Goal: Task Accomplishment & Management: Use online tool/utility

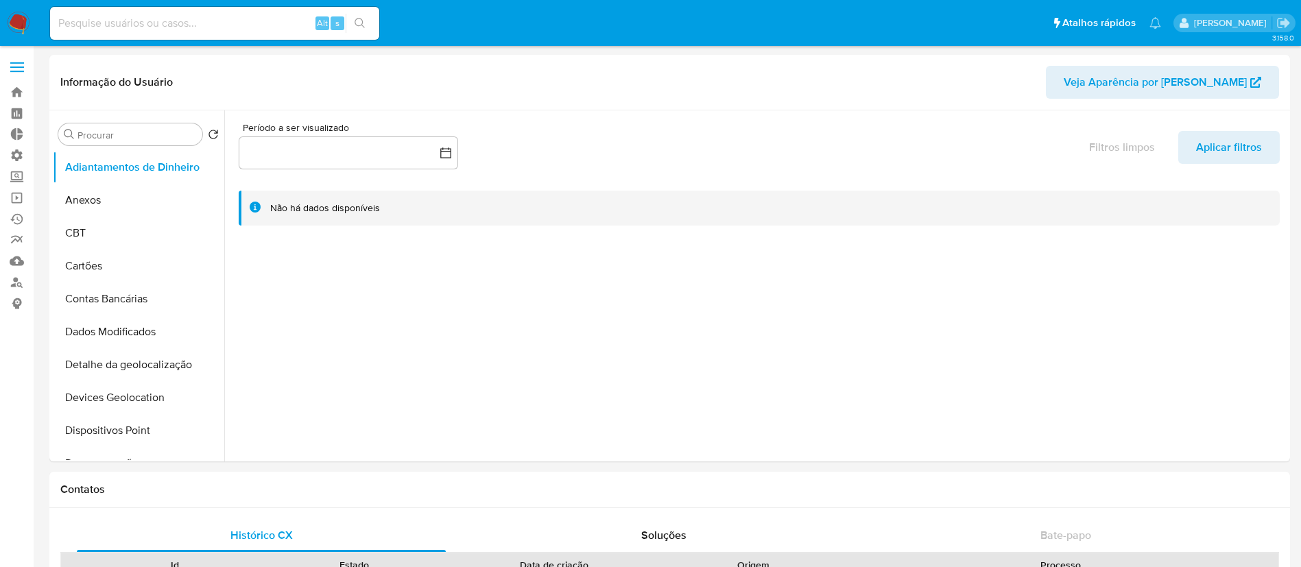
select select "10"
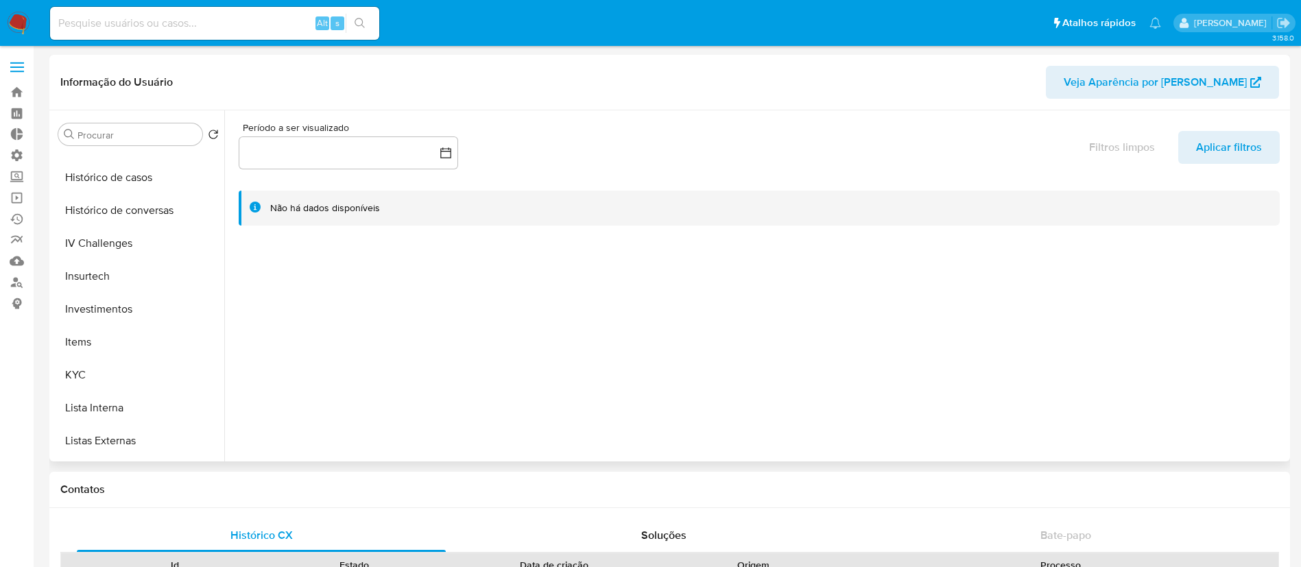
scroll to position [514, 0]
click at [5, 85] on link "Bandeja" at bounding box center [81, 92] width 163 height 21
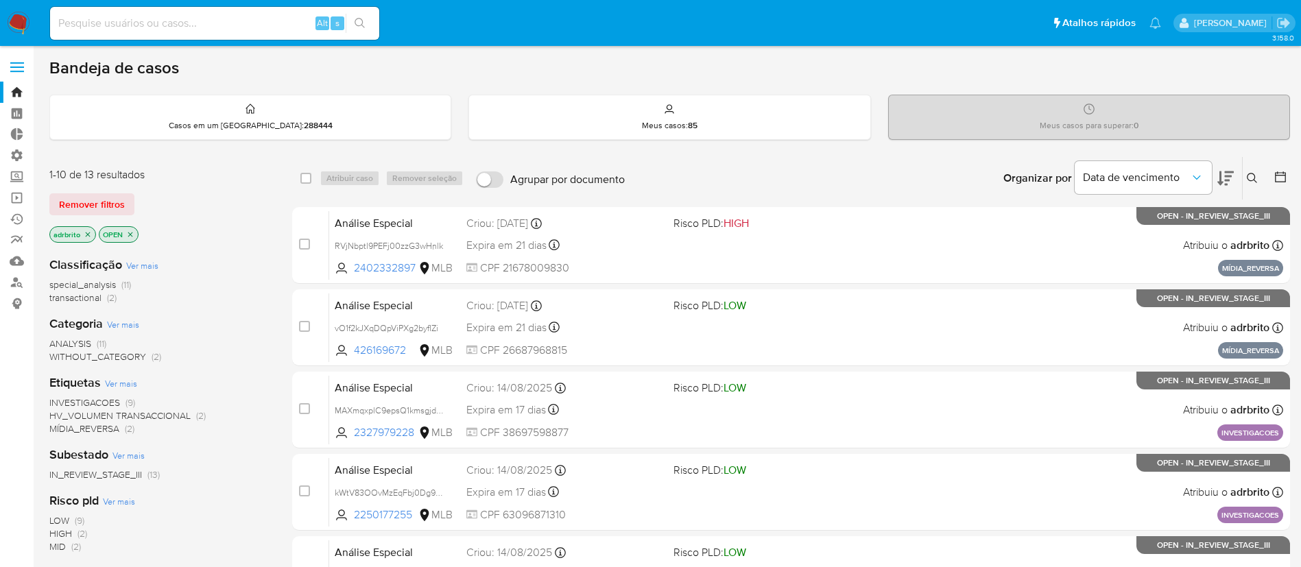
click at [91, 237] on icon "close-filter" at bounding box center [88, 234] width 8 height 8
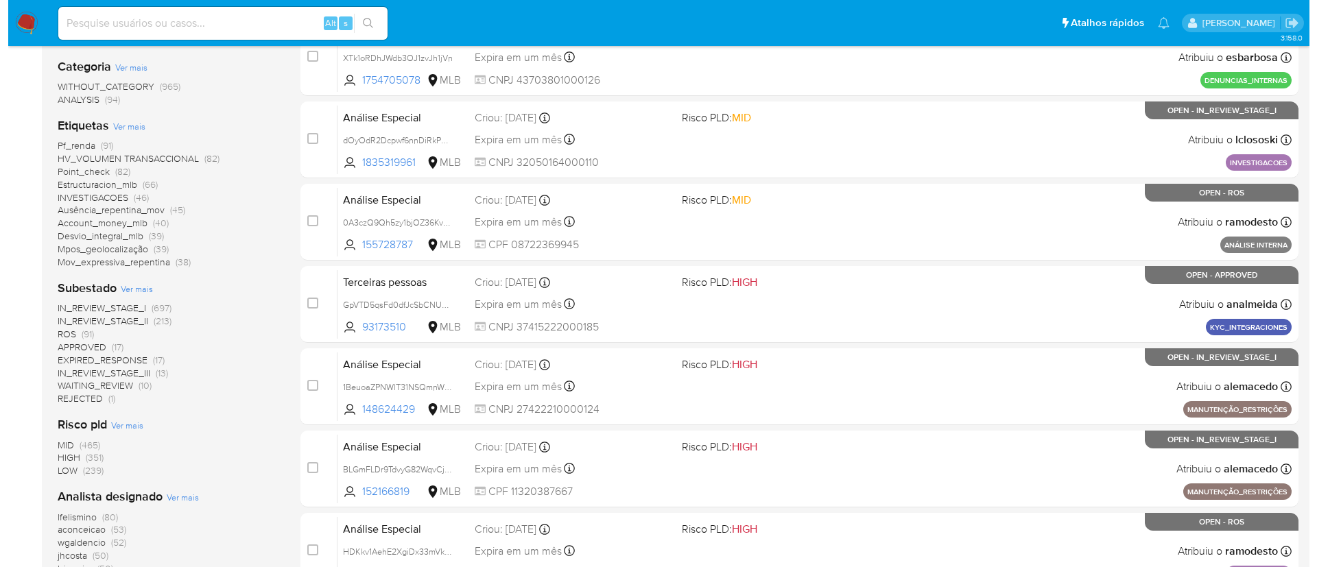
scroll to position [269, 0]
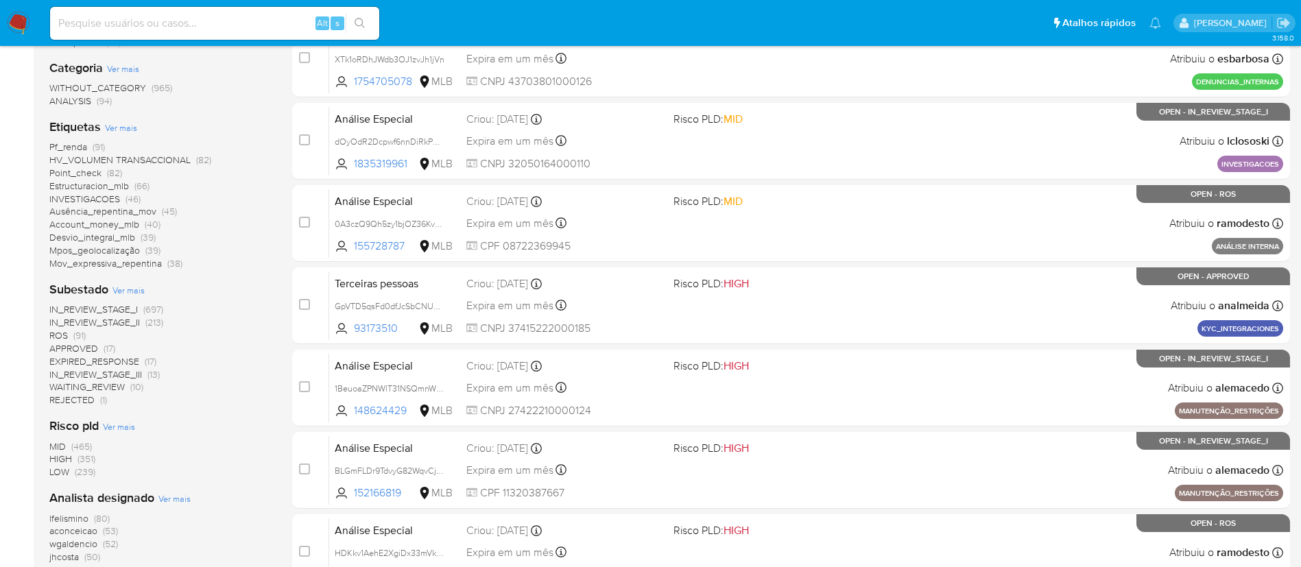
click at [167, 499] on span "Ver mais" at bounding box center [174, 499] width 32 height 12
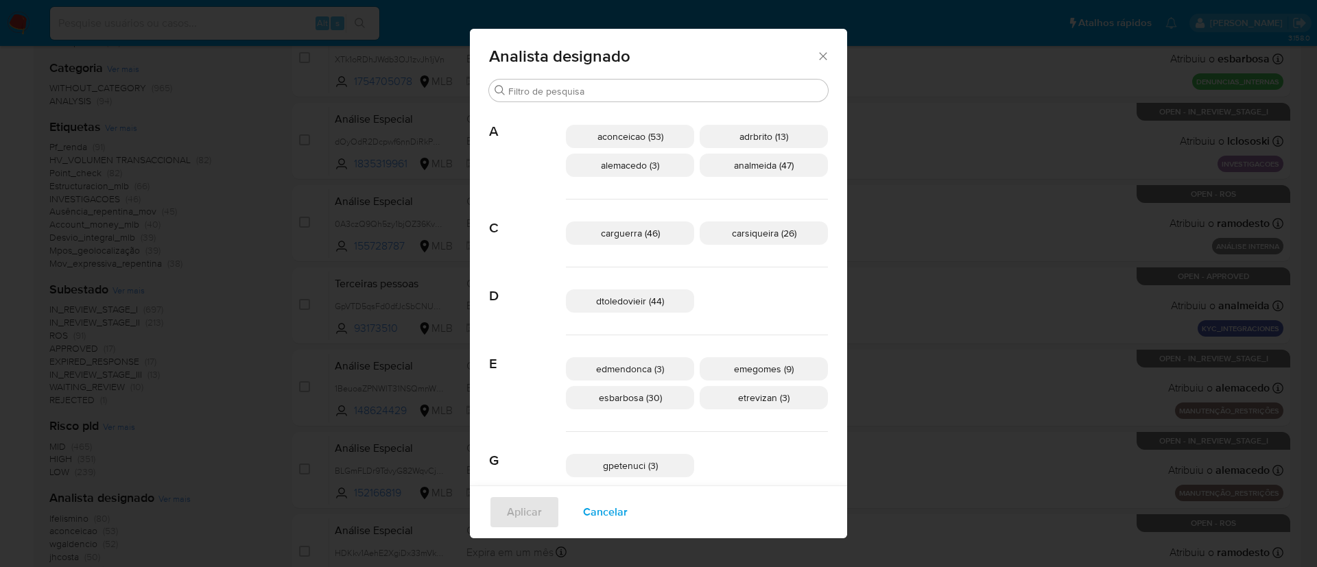
click at [641, 139] on span "aconceicao (53)" at bounding box center [630, 137] width 66 height 14
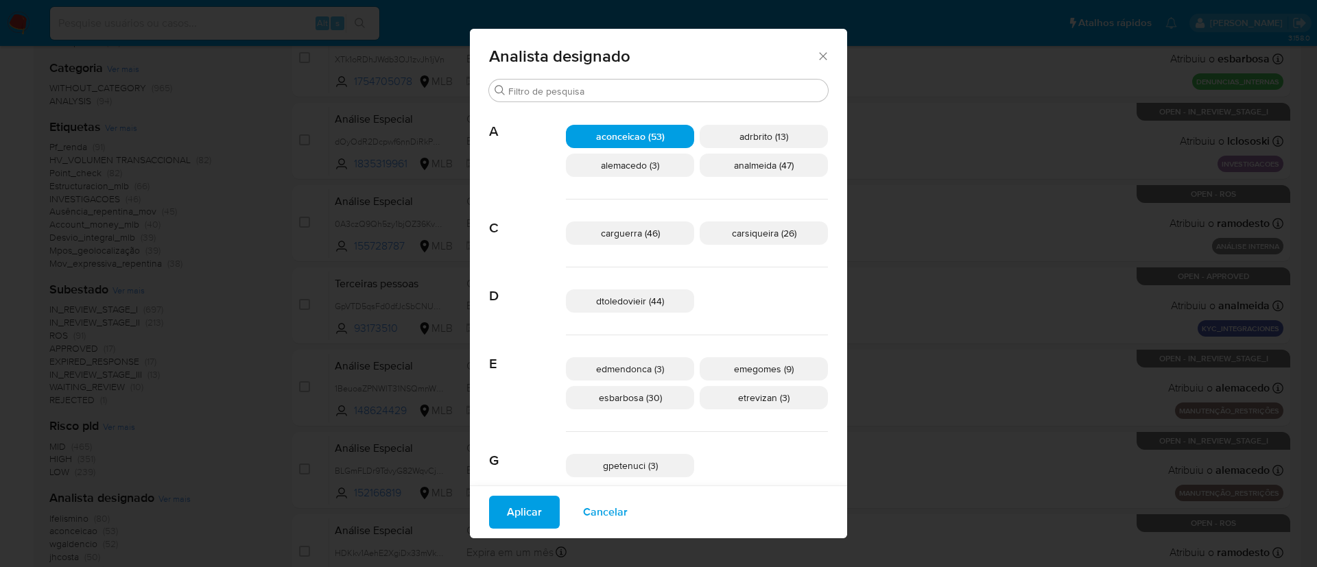
click at [542, 520] on span "Aplicar" at bounding box center [524, 512] width 35 height 30
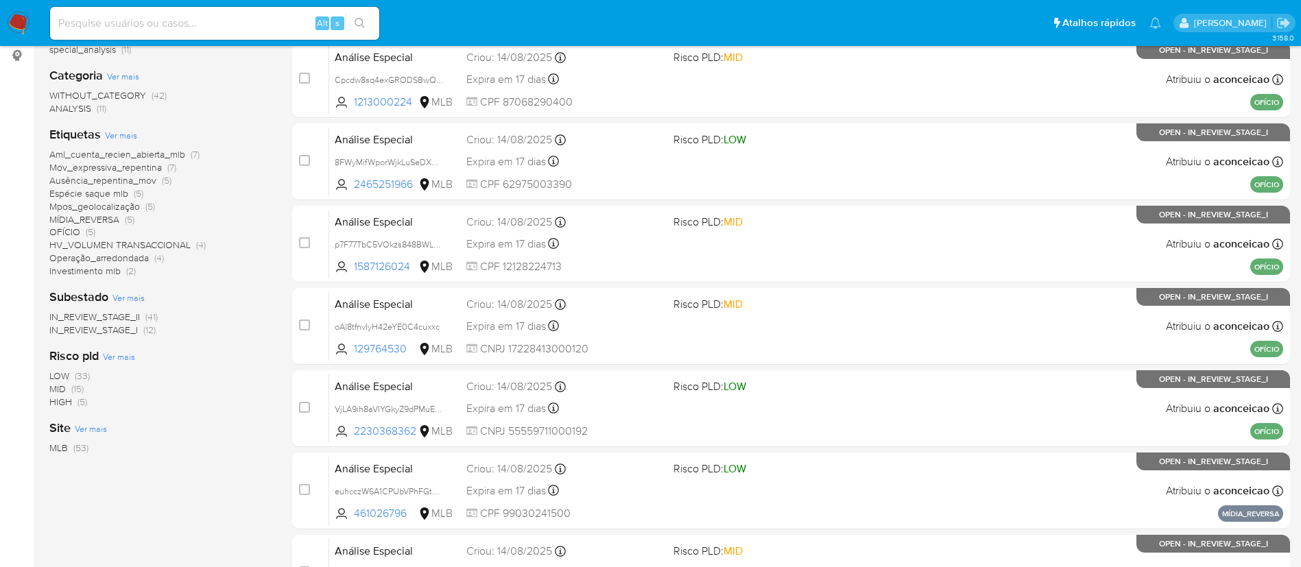
scroll to position [247, 0]
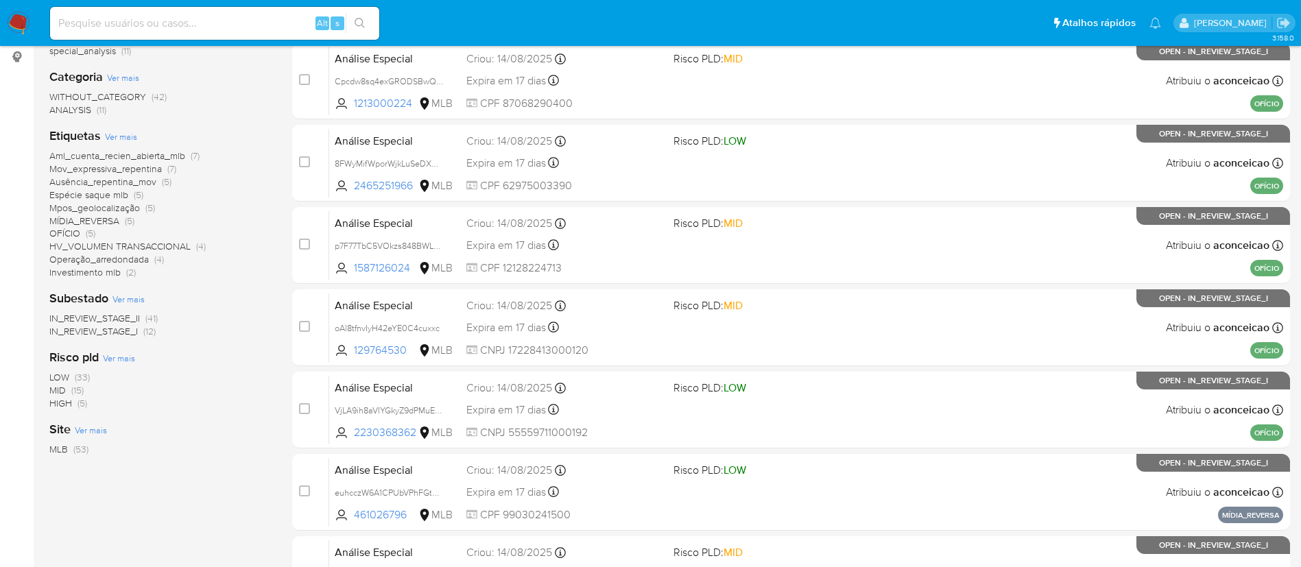
click at [130, 260] on span "Operação_arredondada" at bounding box center [98, 259] width 99 height 14
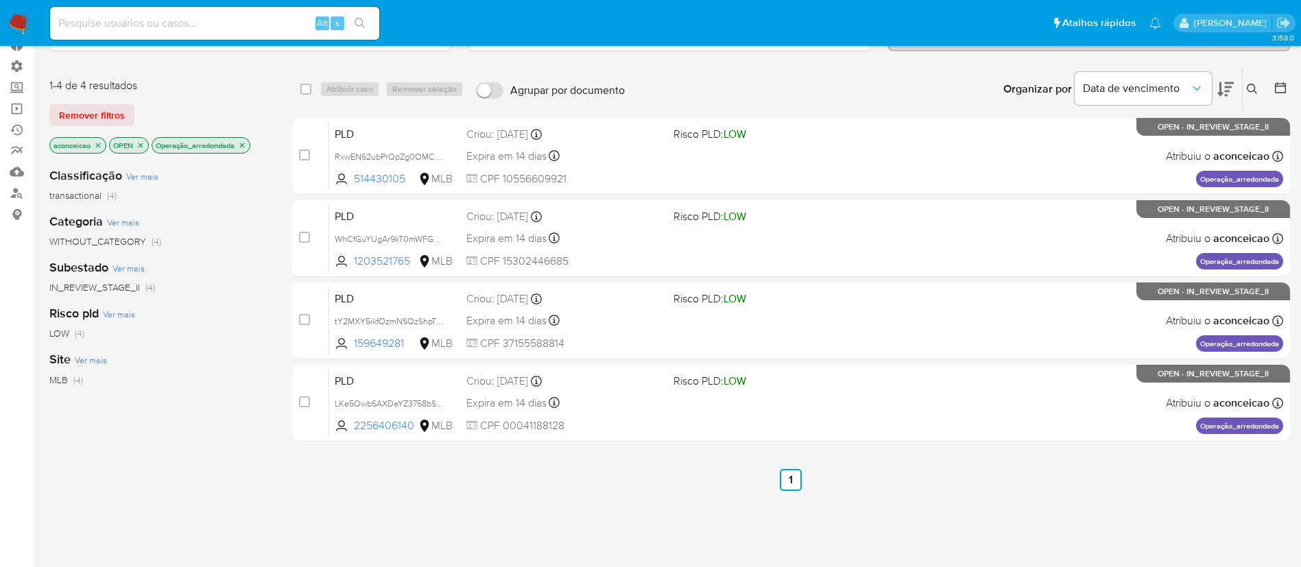
scroll to position [94, 0]
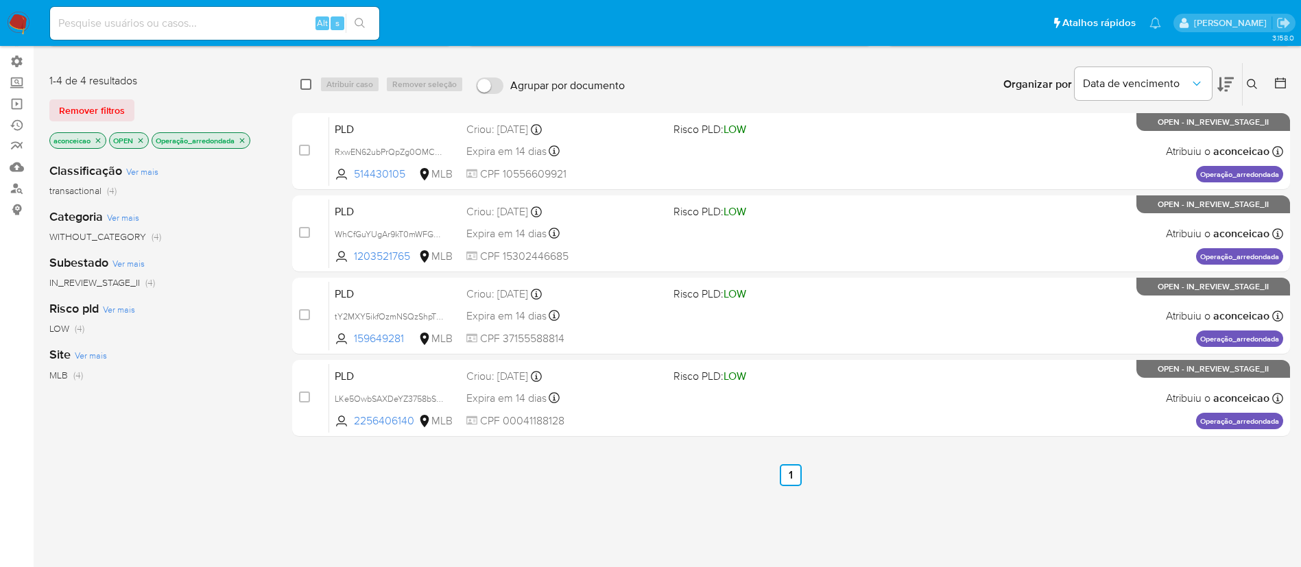
click at [305, 82] on input "checkbox" at bounding box center [305, 84] width 11 height 11
checkbox input "true"
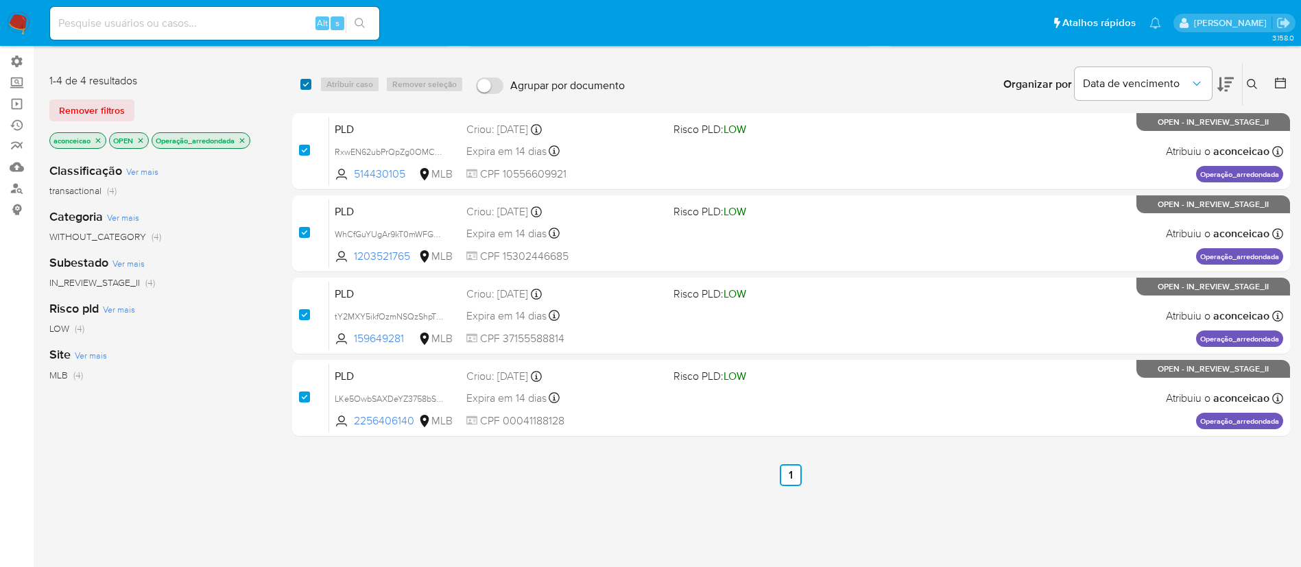
checkbox input "true"
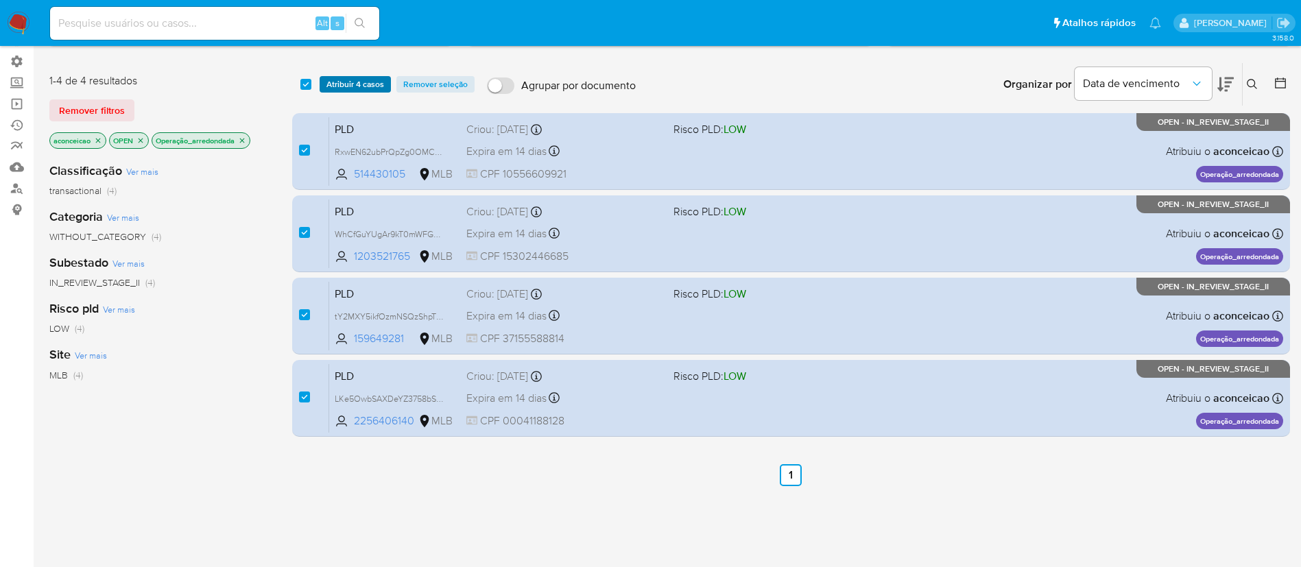
click at [342, 78] on span "Atribuir 4 casos" at bounding box center [356, 85] width 58 height 14
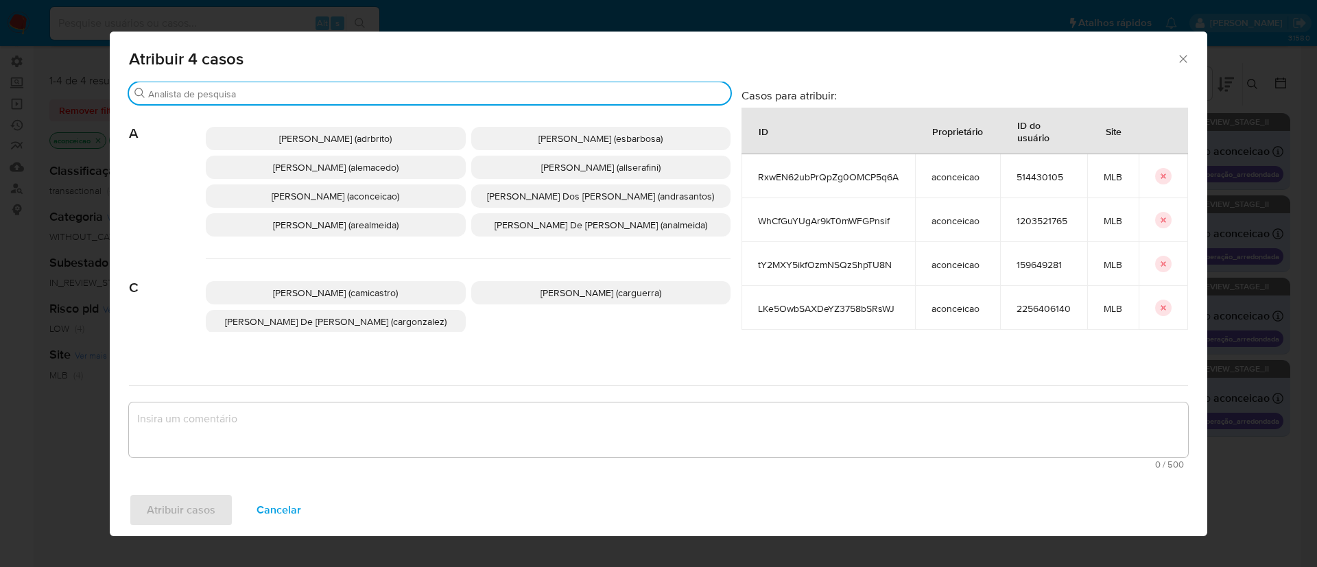
click at [373, 90] on input "Procurar" at bounding box center [436, 94] width 577 height 12
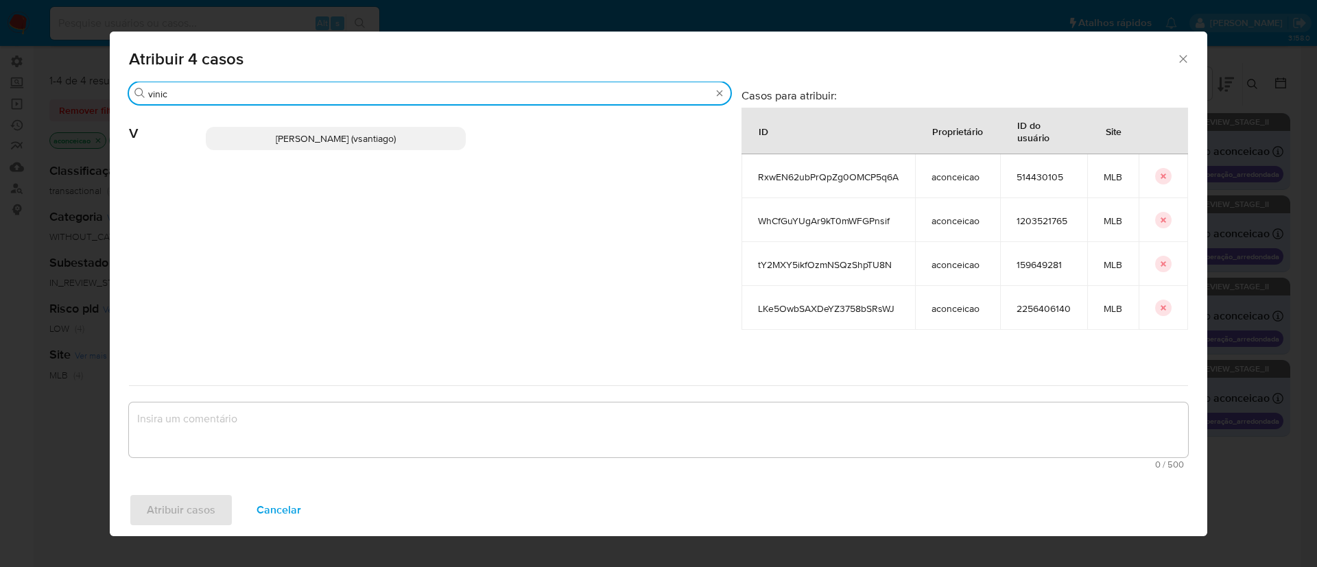
type input "vinic"
click at [379, 141] on span "Vinicius Santiago Souza (vsantiago)" at bounding box center [336, 139] width 120 height 14
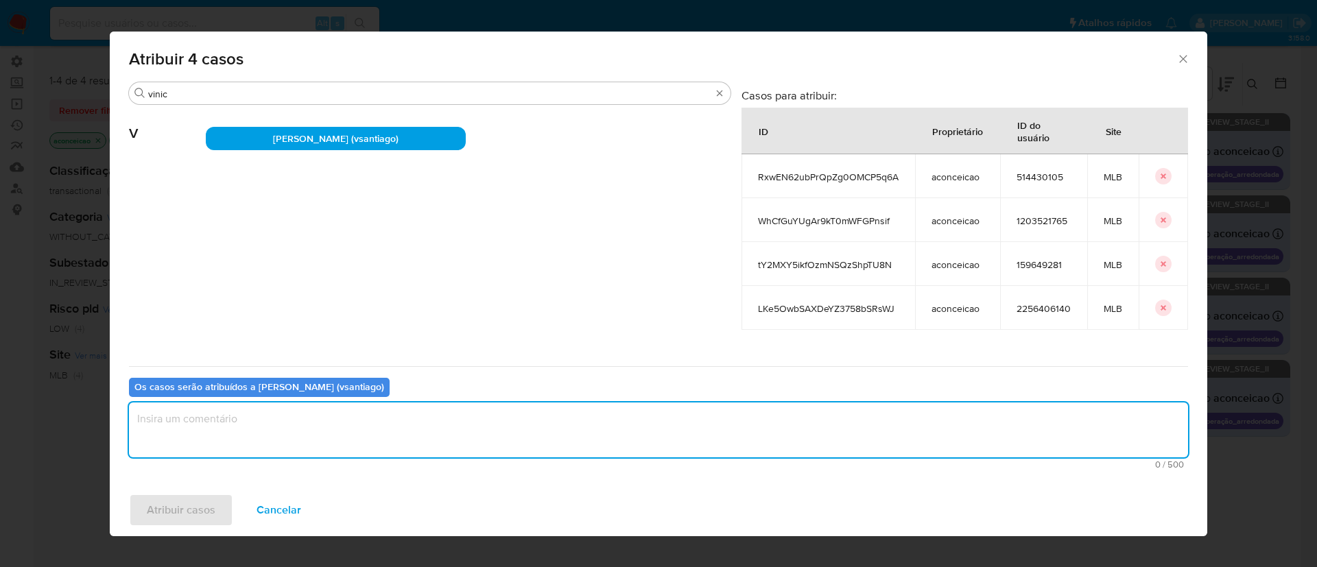
click at [227, 434] on textarea "assign-modal" at bounding box center [658, 430] width 1059 height 55
type textarea "ok"
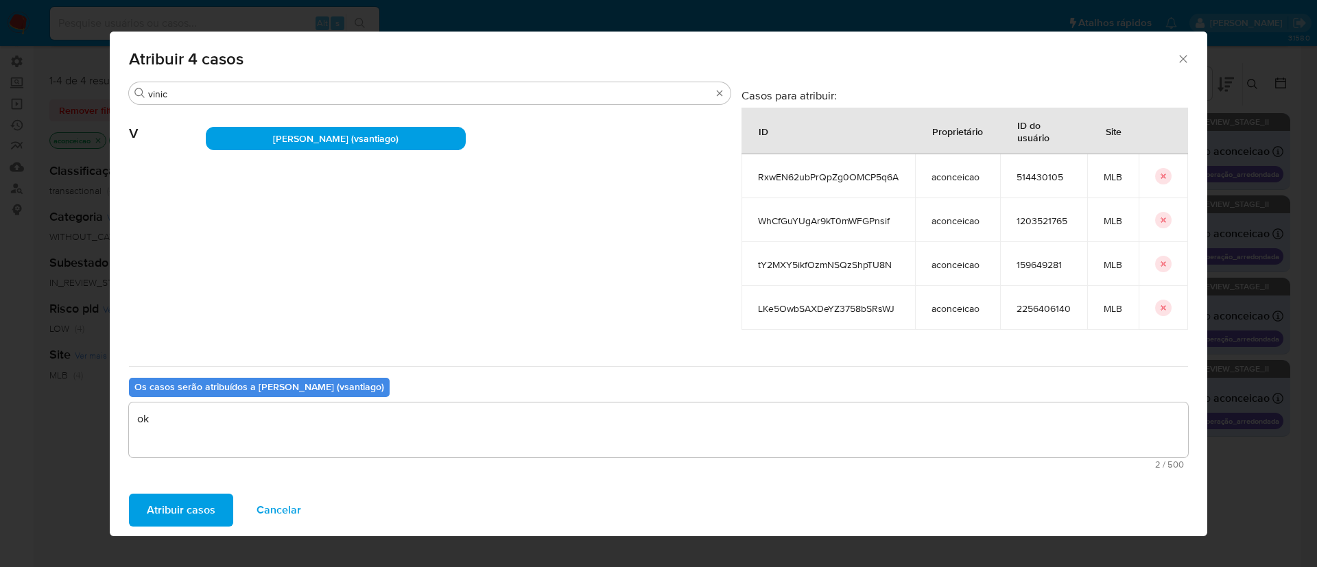
click at [187, 506] on span "Atribuir casos" at bounding box center [181, 510] width 69 height 30
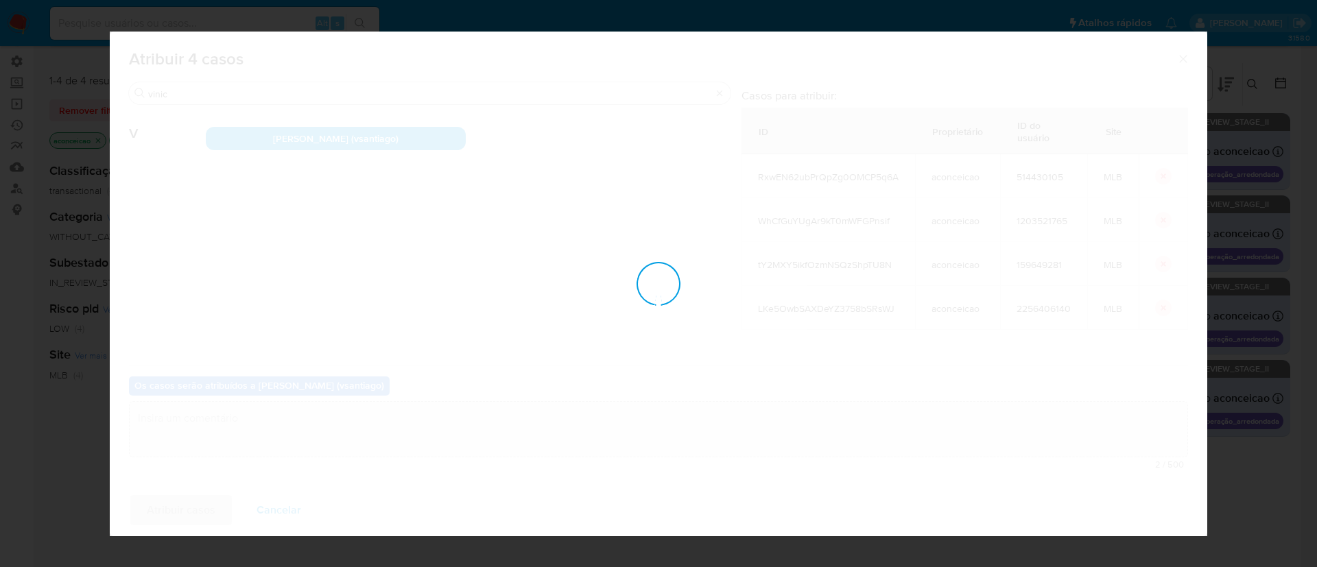
checkbox input "false"
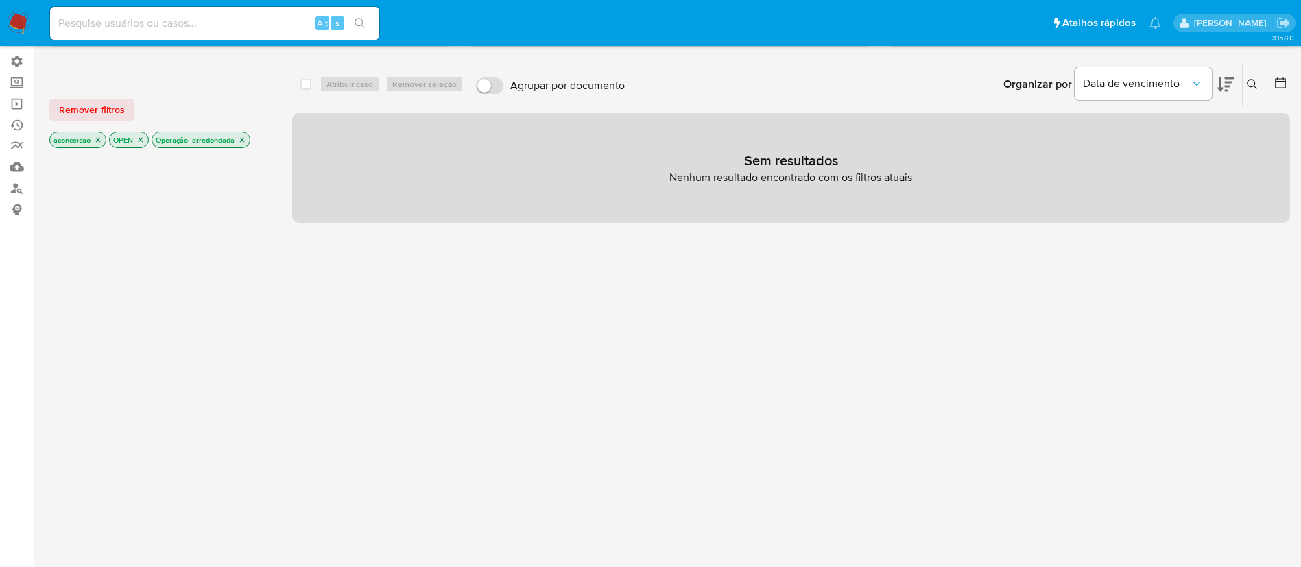
scroll to position [0, 0]
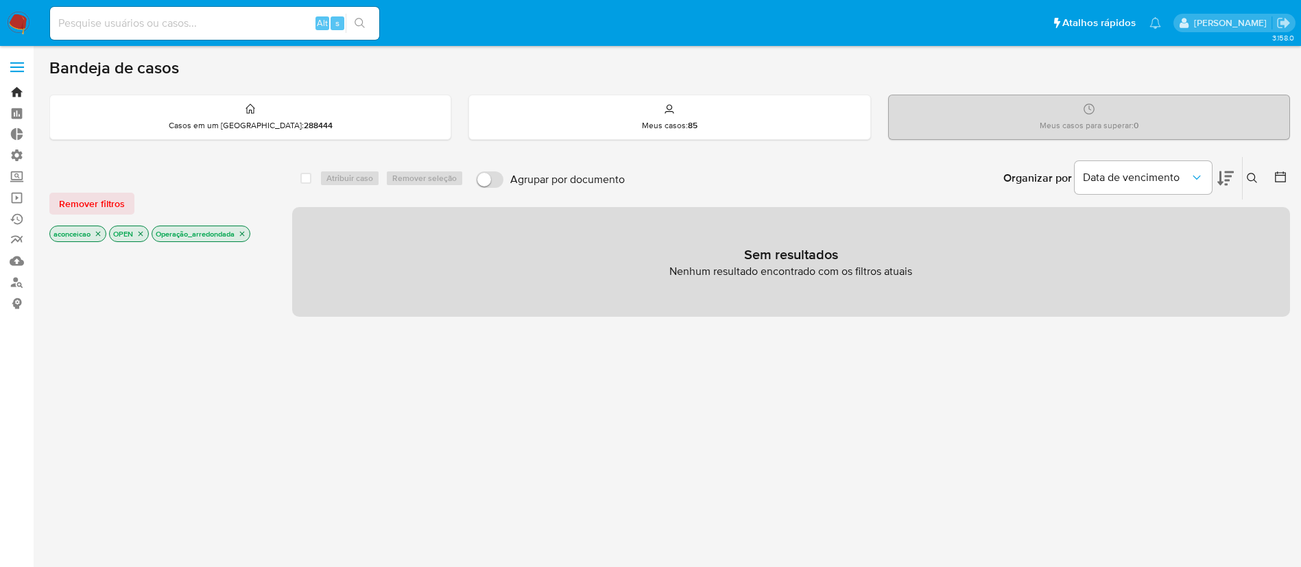
click at [8, 97] on link "Bandeja" at bounding box center [81, 92] width 163 height 21
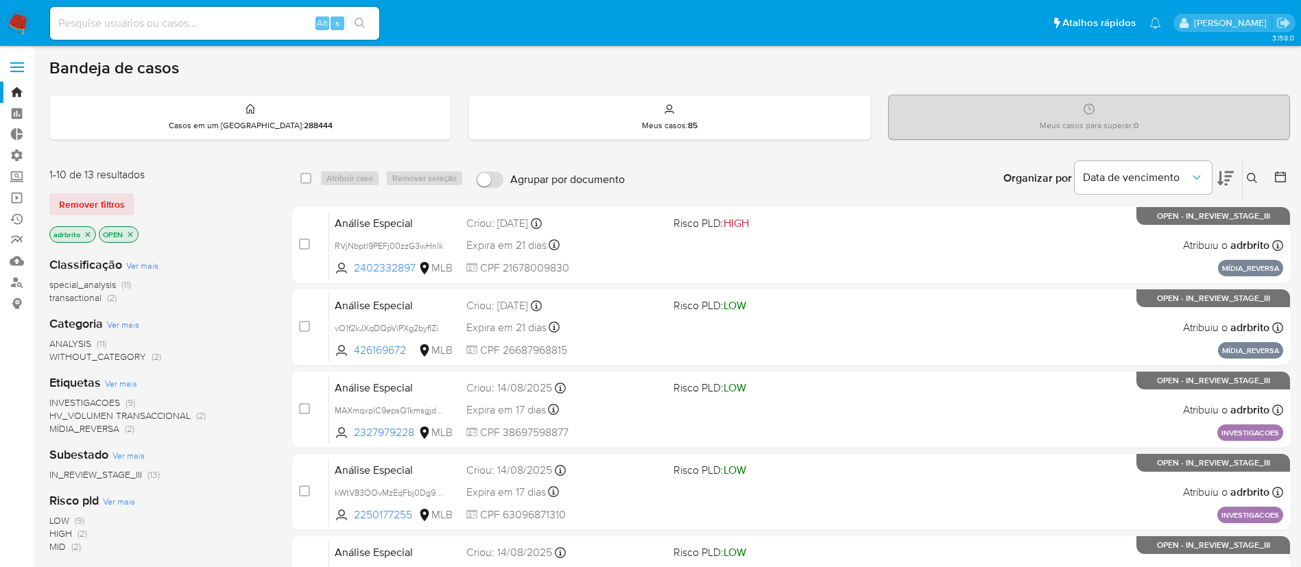
click at [89, 236] on icon "close-filter" at bounding box center [88, 234] width 5 height 5
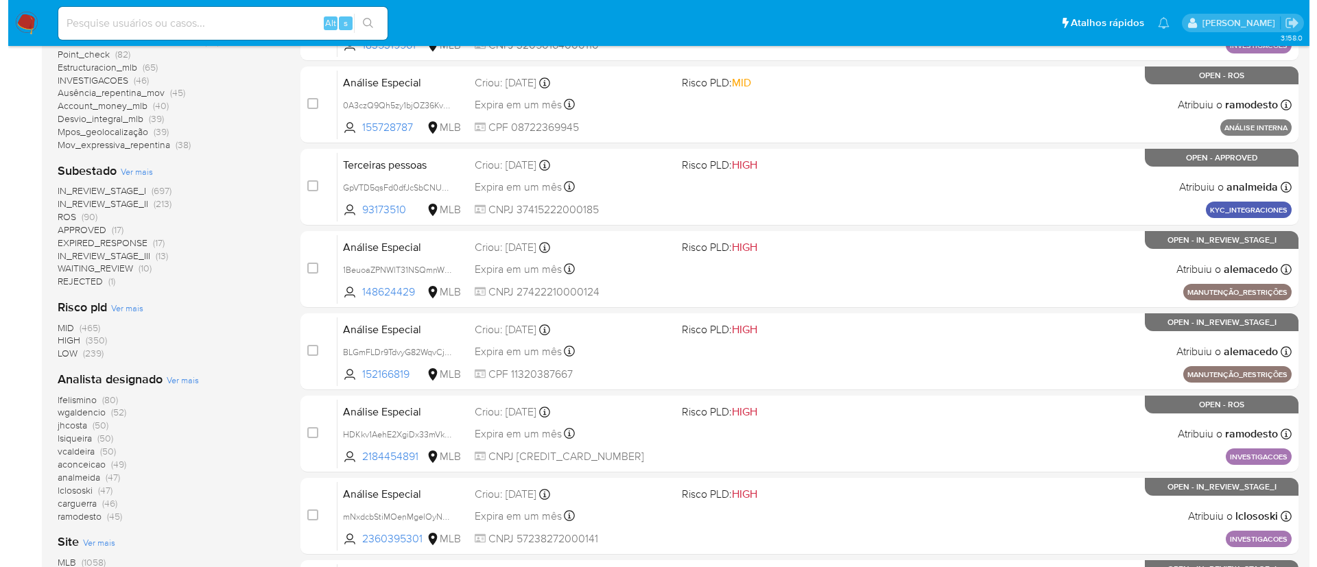
scroll to position [383, 0]
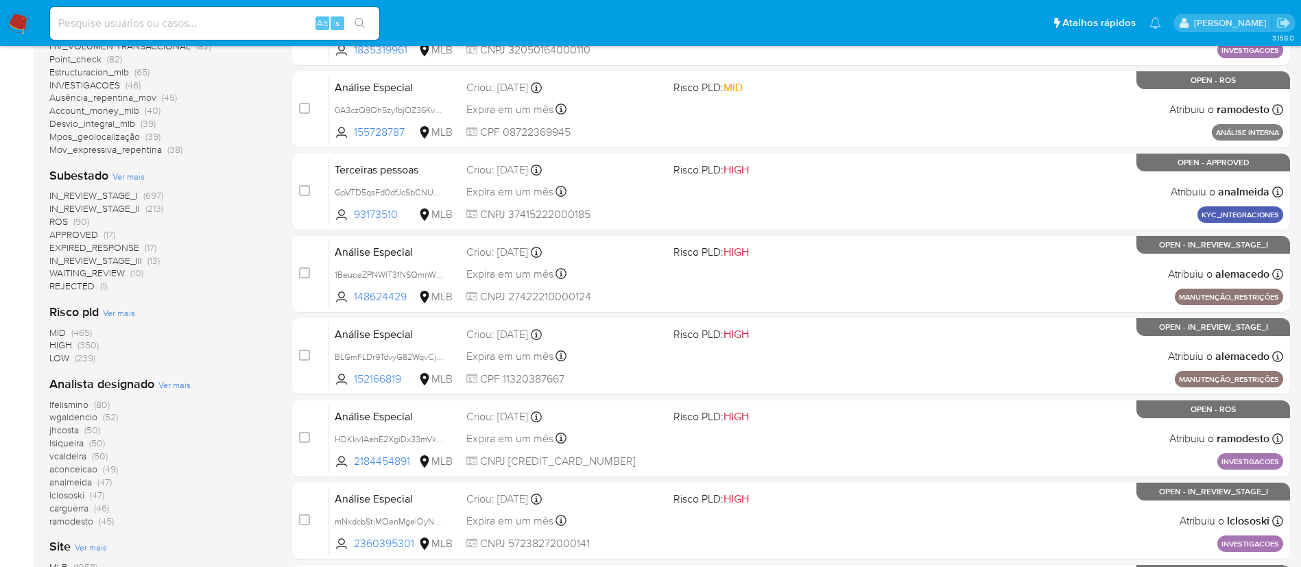
click at [167, 383] on span "Ver mais" at bounding box center [174, 385] width 32 height 12
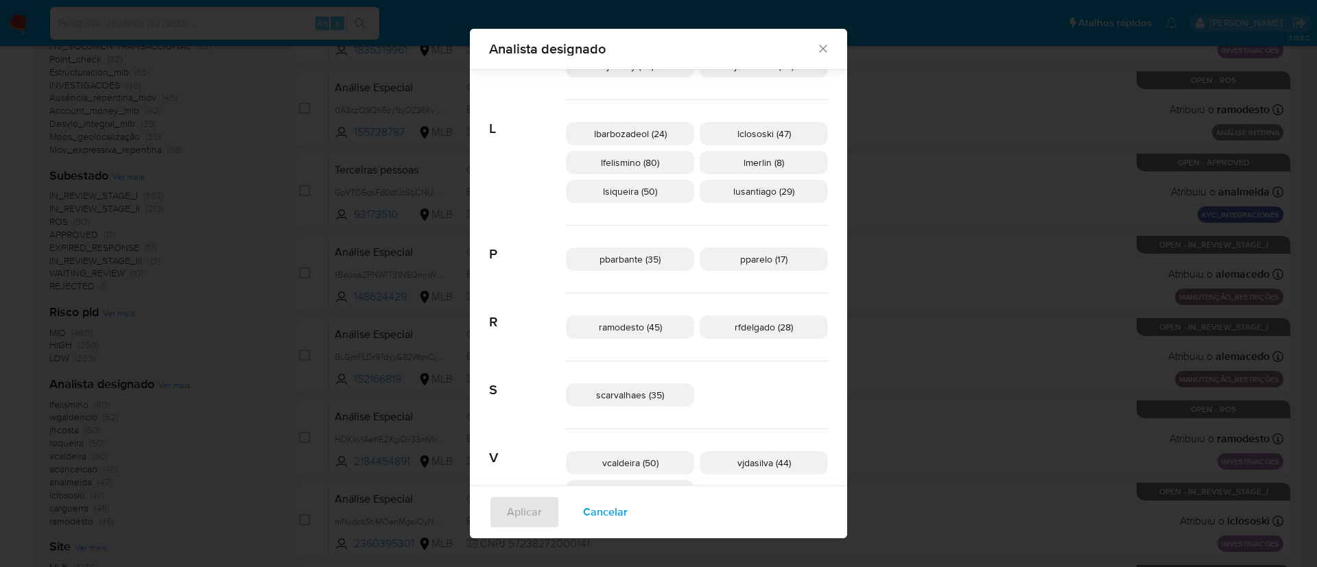
scroll to position [552, 0]
click at [653, 331] on span "ramodesto (45)" at bounding box center [630, 329] width 63 height 14
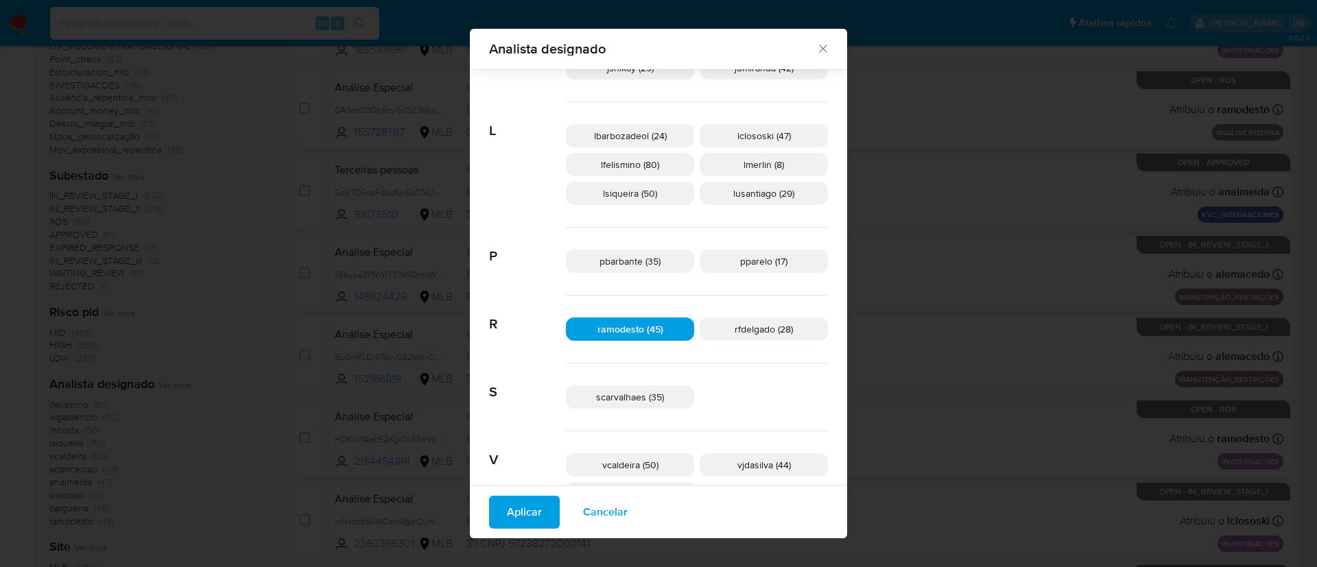
click at [542, 514] on span "Aplicar" at bounding box center [524, 512] width 35 height 30
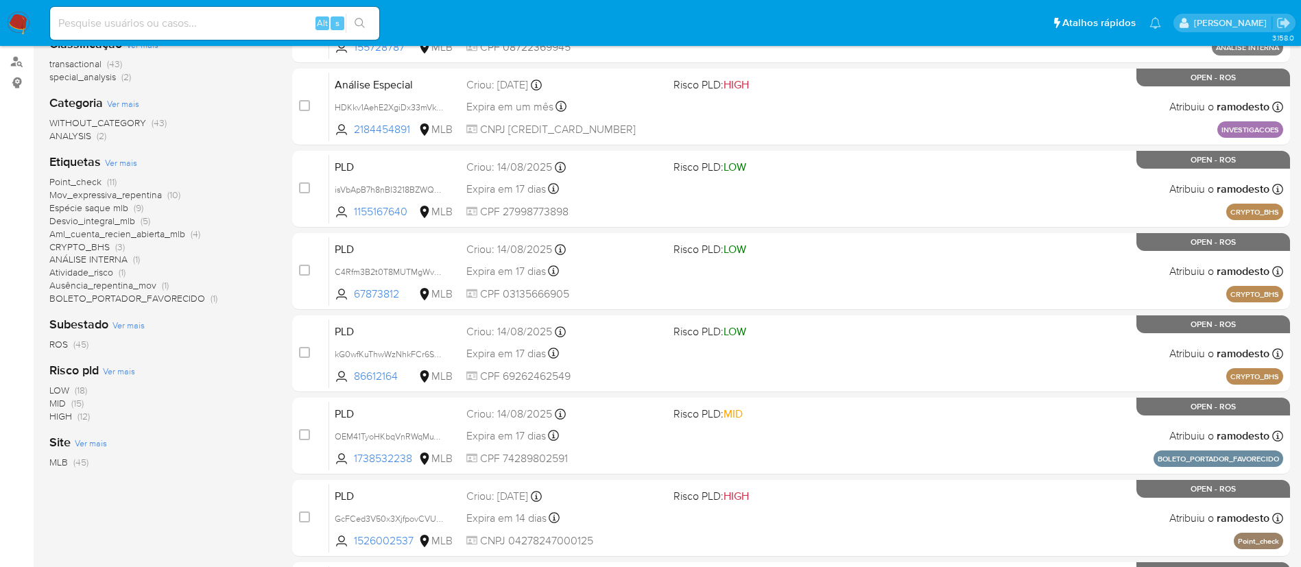
scroll to position [67, 0]
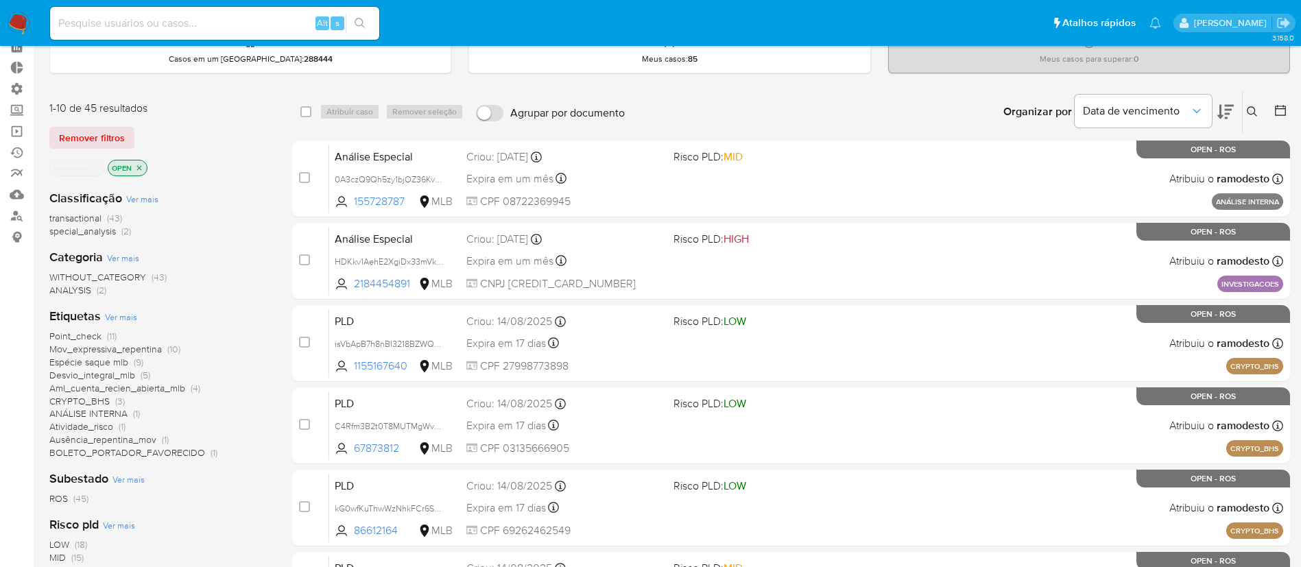
click at [94, 167] on icon "close-filter" at bounding box center [97, 168] width 8 height 8
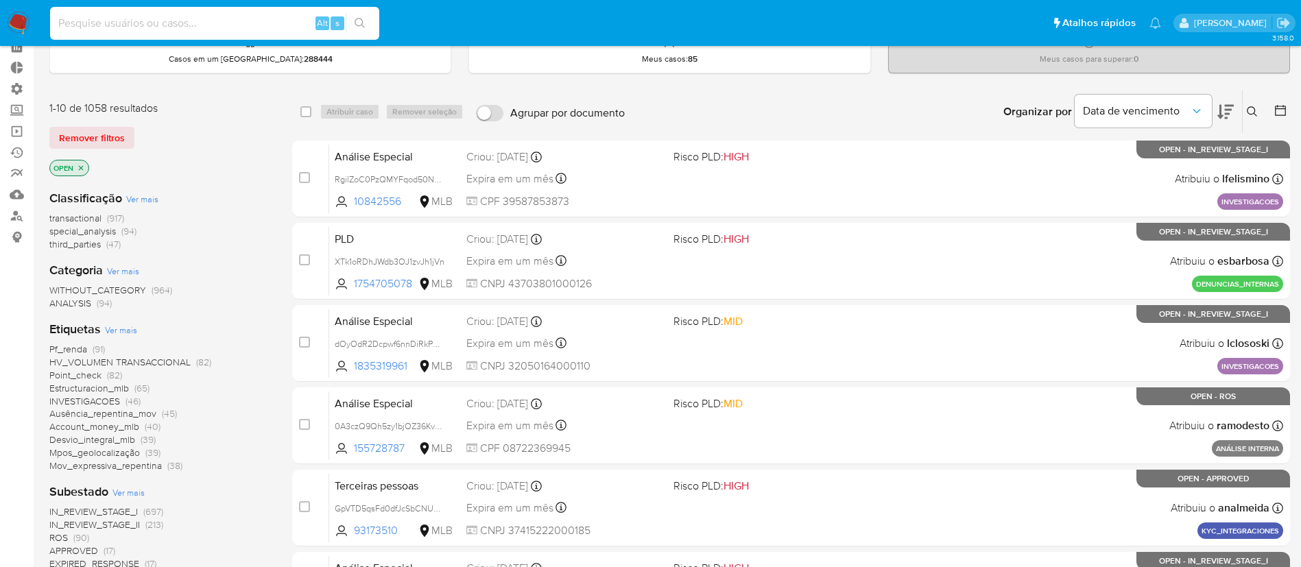
click at [189, 21] on input at bounding box center [214, 23] width 329 height 18
paste input "B3kMwPqPpteLI14oas206xlZ"
type input "B3kMwPqPpteLI14oas206xlZ"
click at [356, 18] on icon "search-icon" at bounding box center [360, 23] width 11 height 11
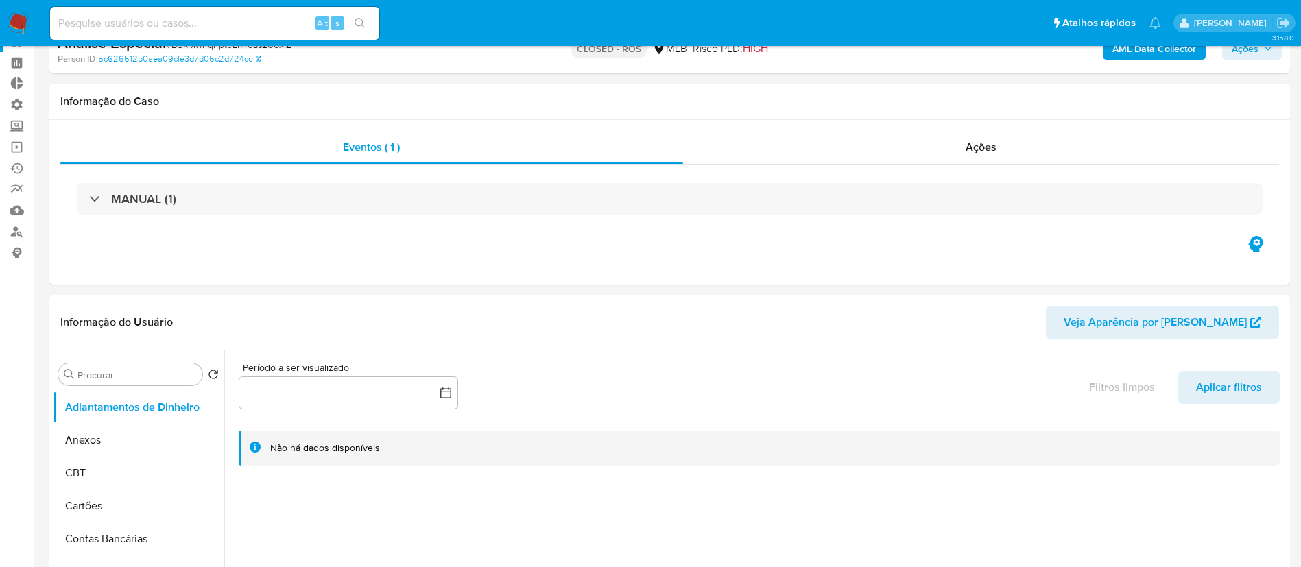
select select "10"
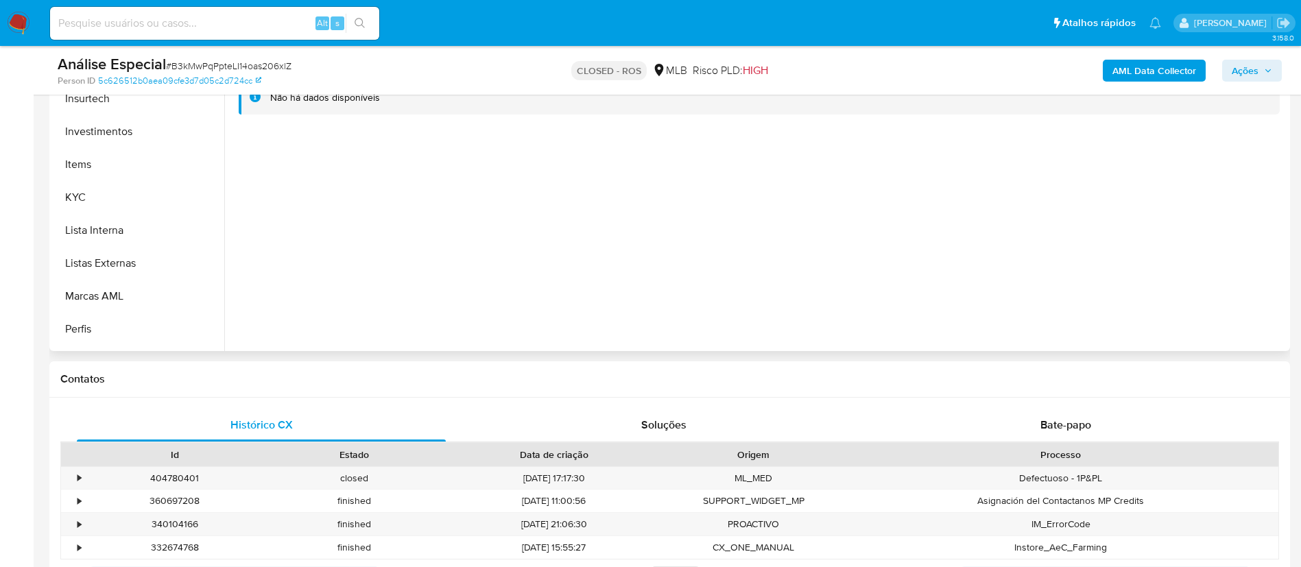
scroll to position [645, 0]
click at [119, 327] on button "Restrições Novo Mundo" at bounding box center [133, 333] width 161 height 33
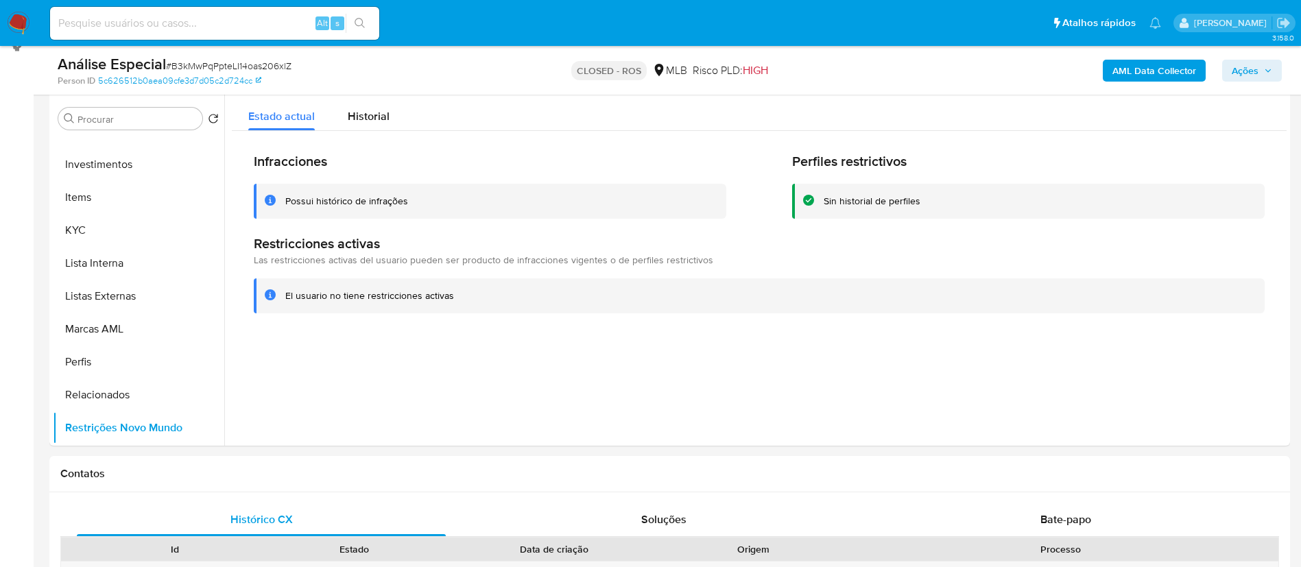
scroll to position [261, 0]
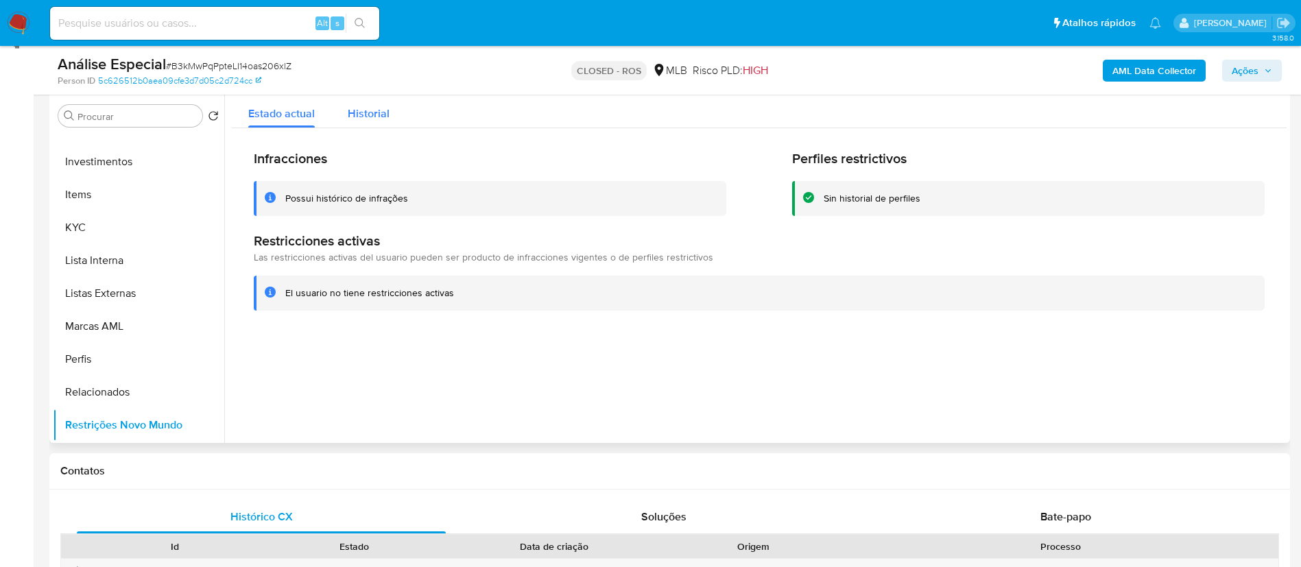
click at [368, 112] on span "Historial" at bounding box center [369, 114] width 42 height 16
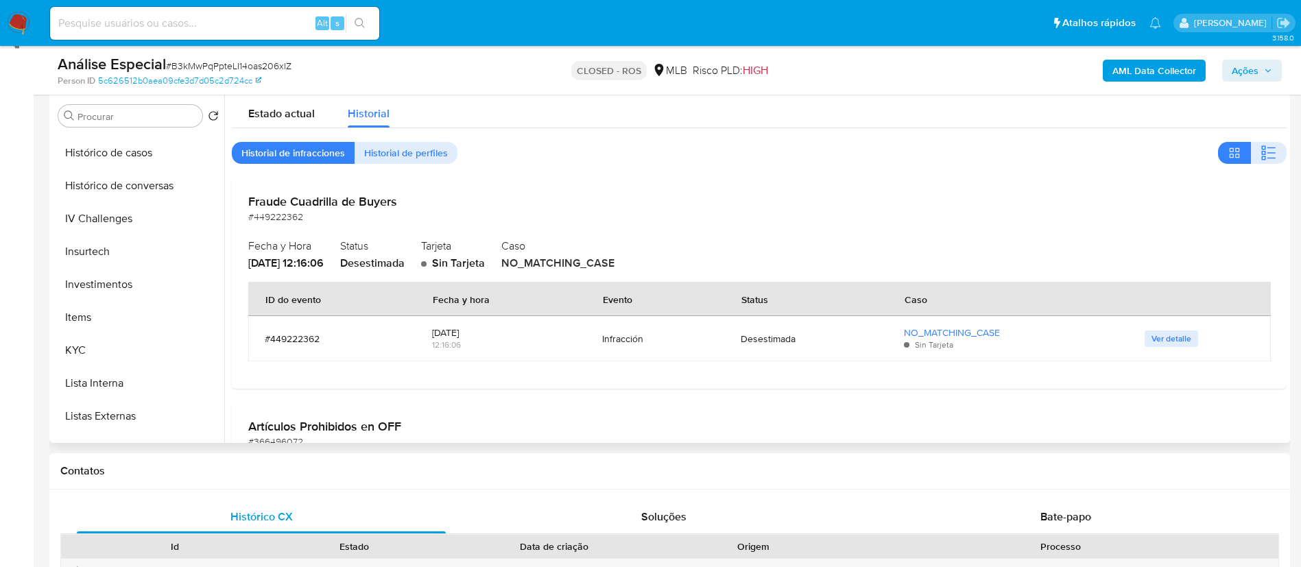
scroll to position [525, 0]
click at [104, 362] on button "KYC" at bounding box center [133, 348] width 161 height 33
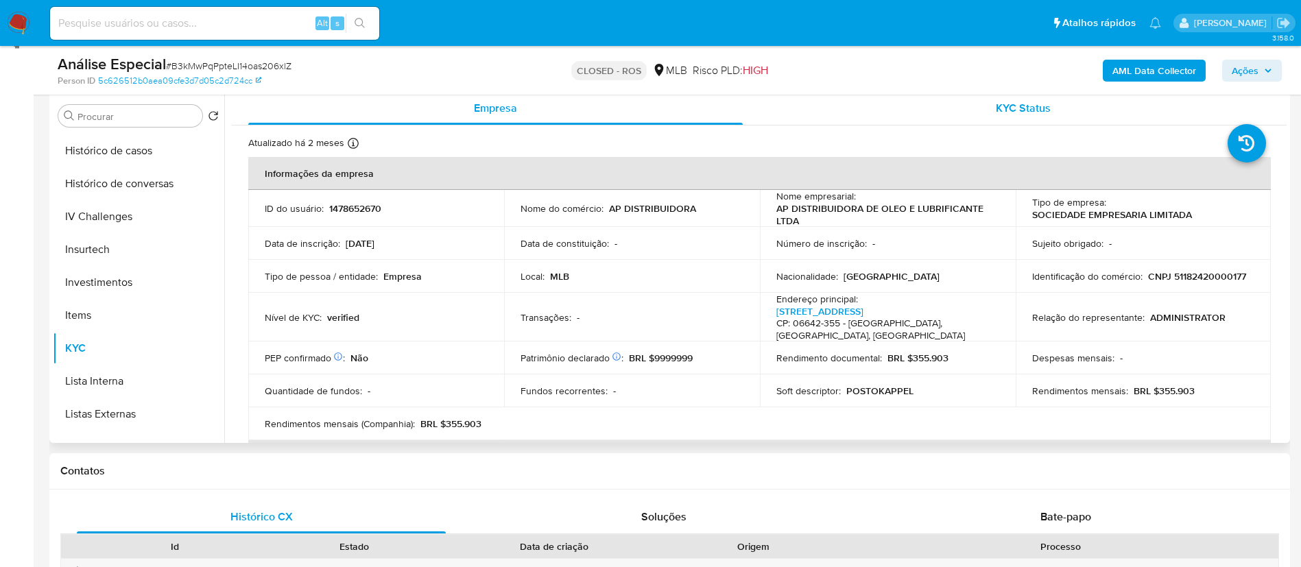
click at [1005, 108] on span "KYC Status" at bounding box center [1023, 108] width 55 height 16
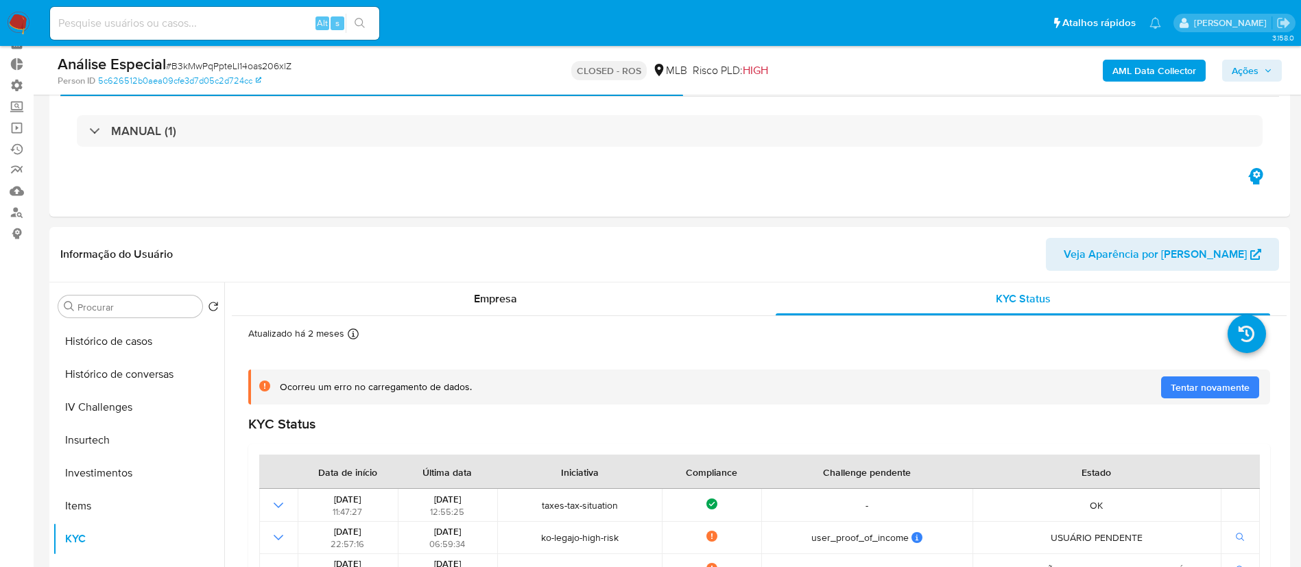
scroll to position [0, 0]
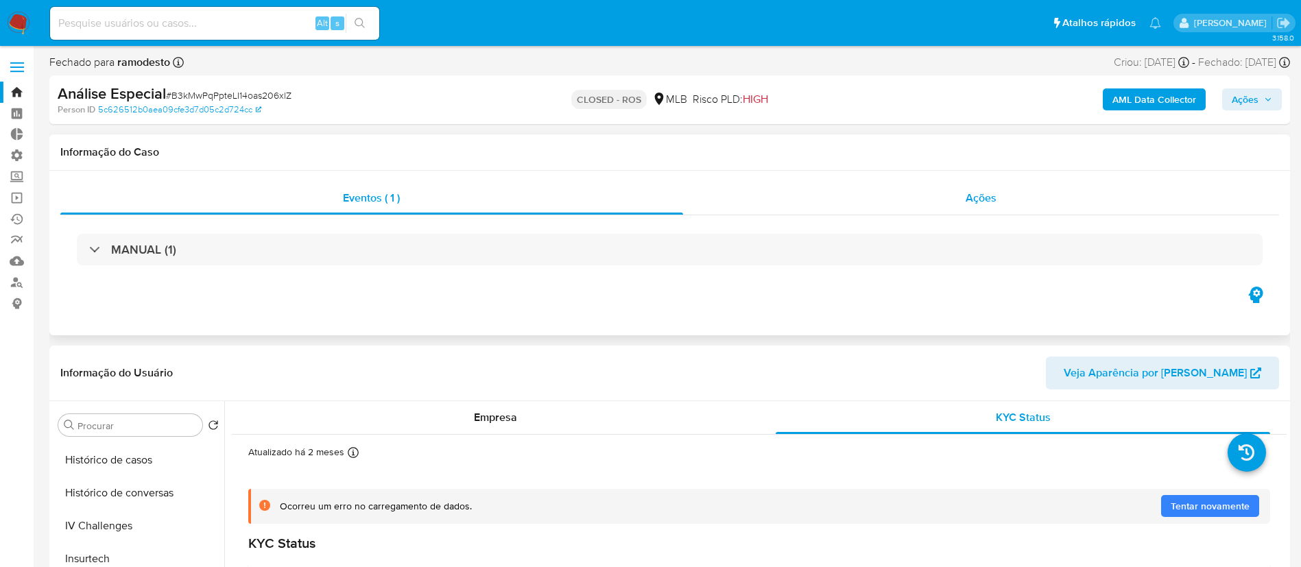
click at [978, 206] on div "Ações" at bounding box center [981, 198] width 597 height 33
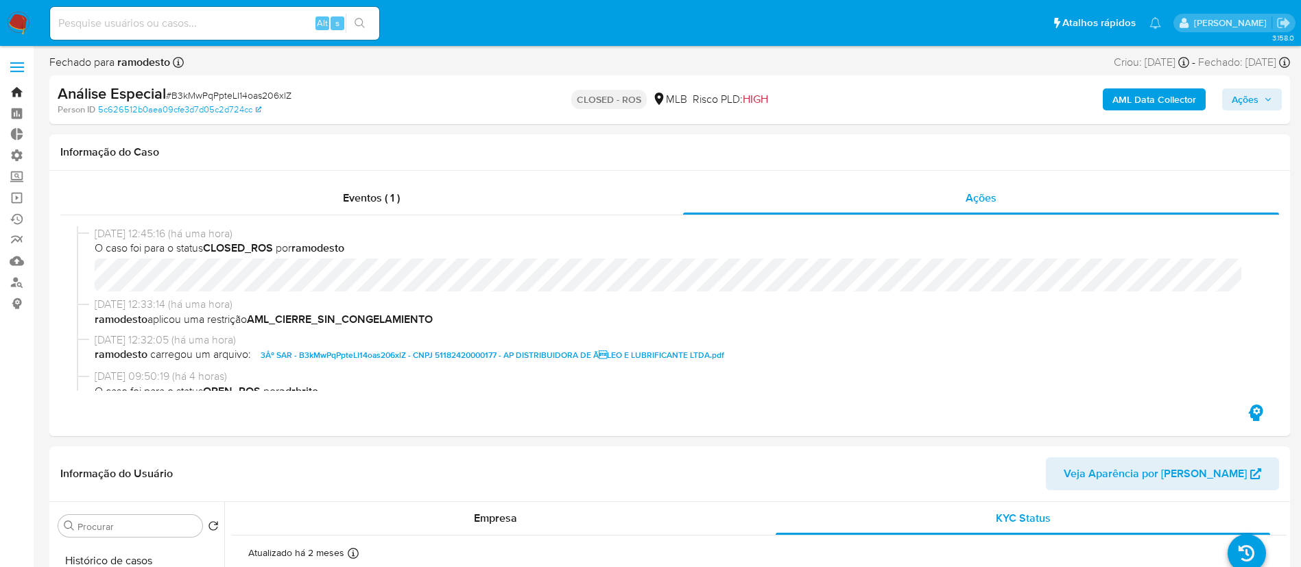
click at [21, 91] on link "Bandeja" at bounding box center [81, 92] width 163 height 21
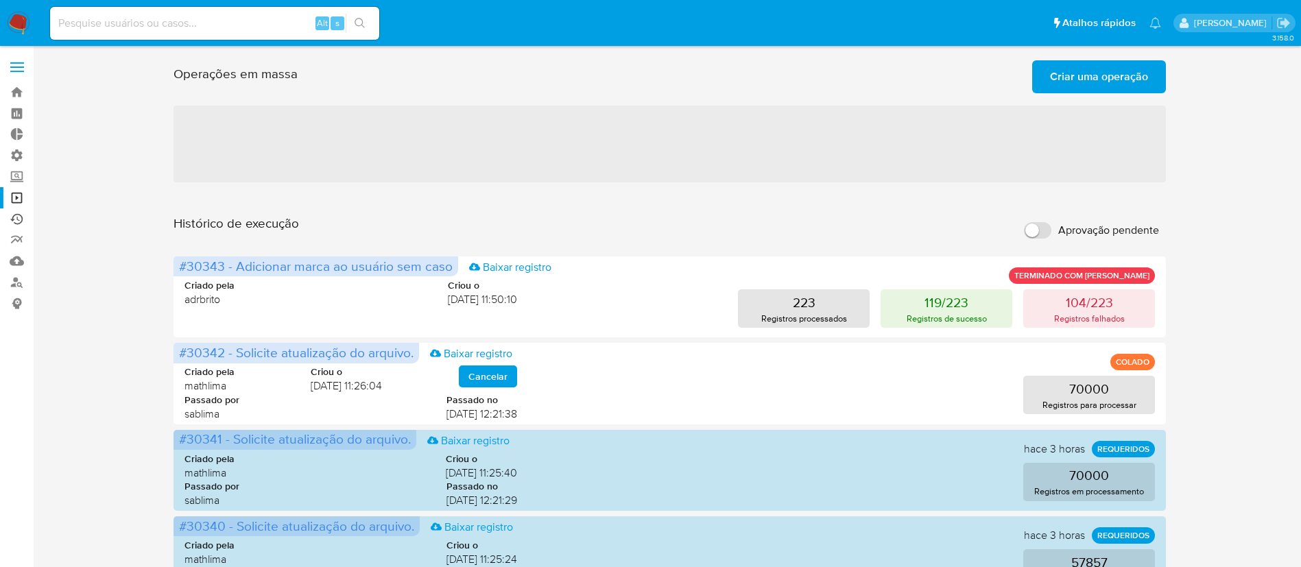
click at [22, 223] on link "Ejecuções automáticas" at bounding box center [81, 219] width 163 height 21
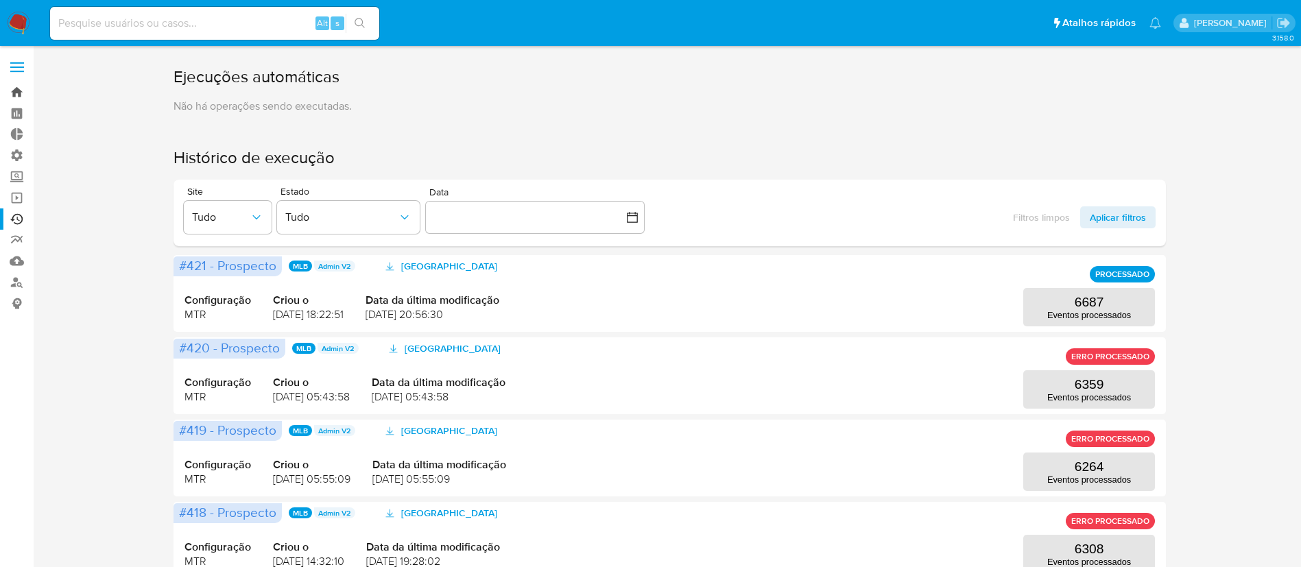
click at [20, 97] on link "Bandeja" at bounding box center [81, 92] width 163 height 21
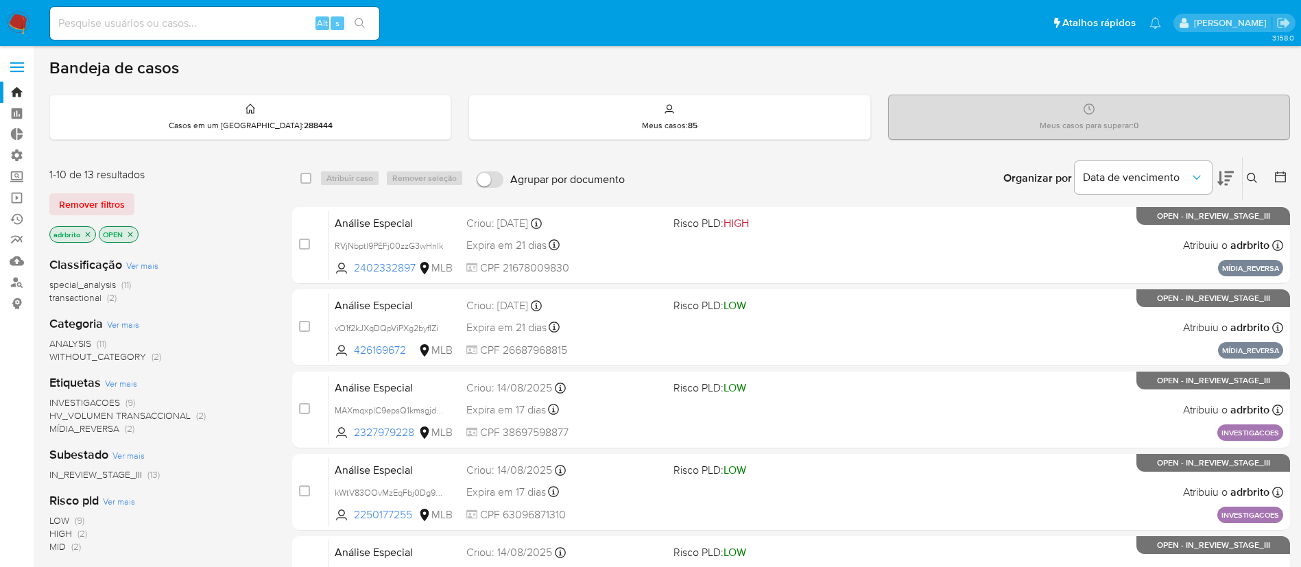
click at [87, 233] on icon "close-filter" at bounding box center [88, 234] width 8 height 8
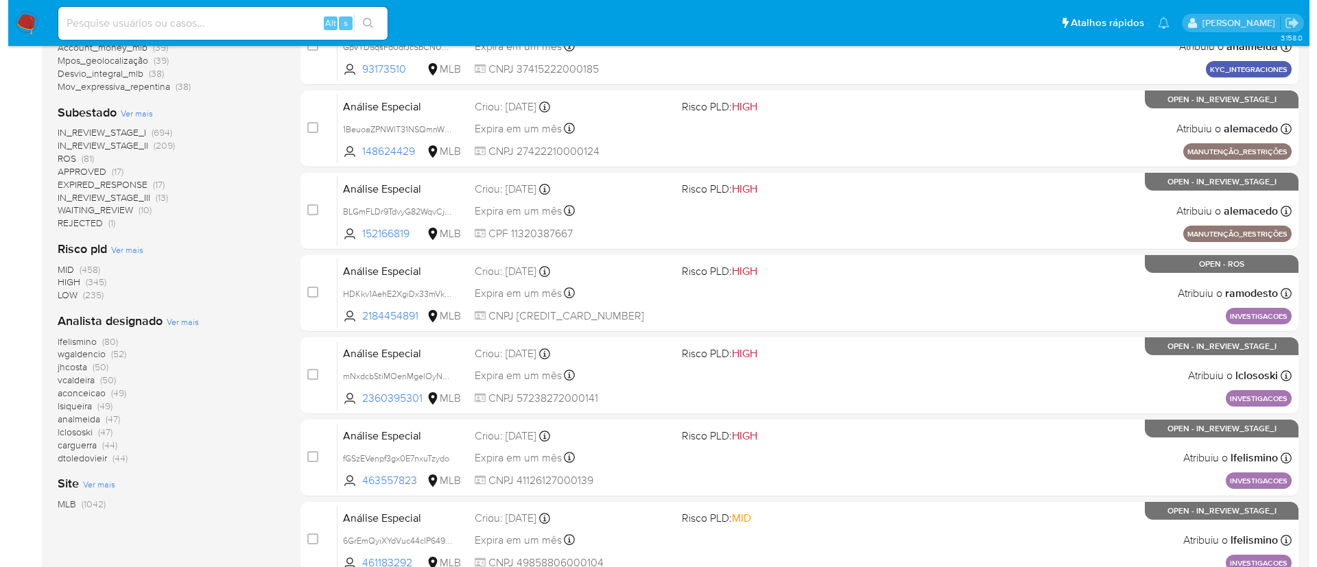
scroll to position [453, 0]
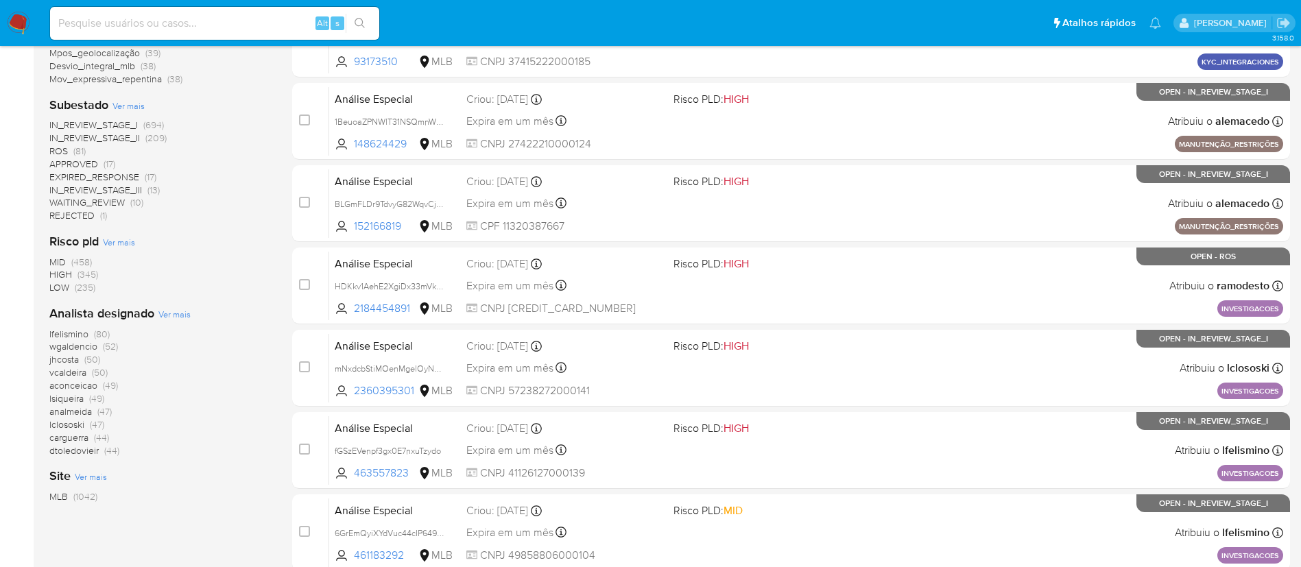
click at [167, 309] on span "Ver mais" at bounding box center [174, 314] width 32 height 12
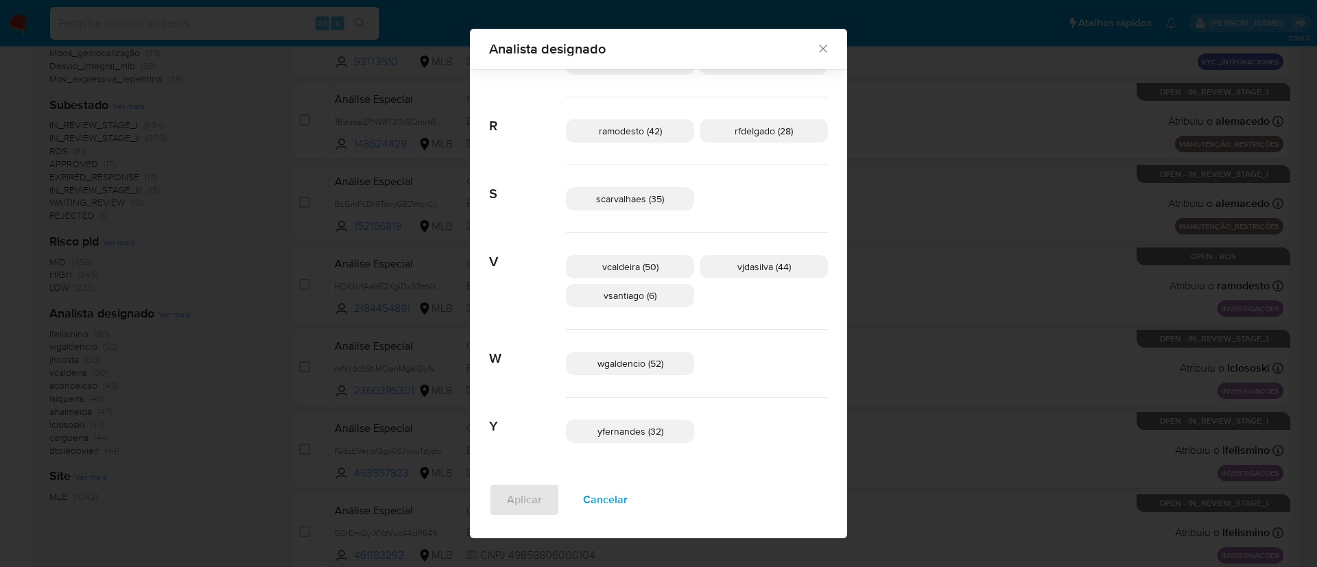
scroll to position [751, 0]
click at [628, 512] on span "Cancelar" at bounding box center [605, 500] width 45 height 30
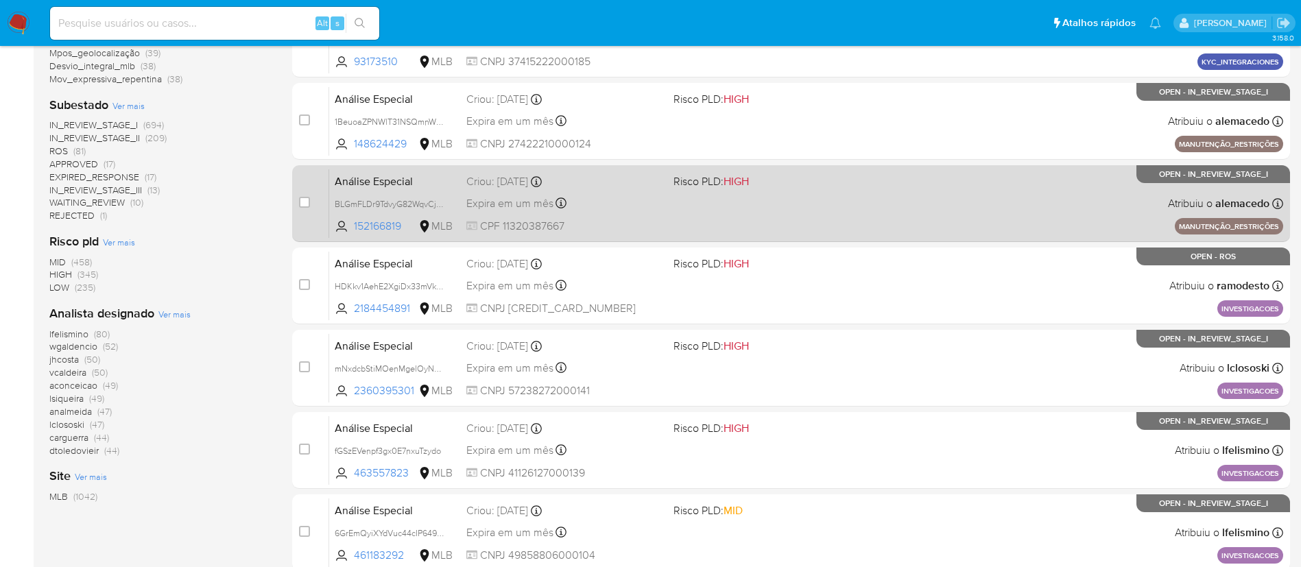
scroll to position [0, 0]
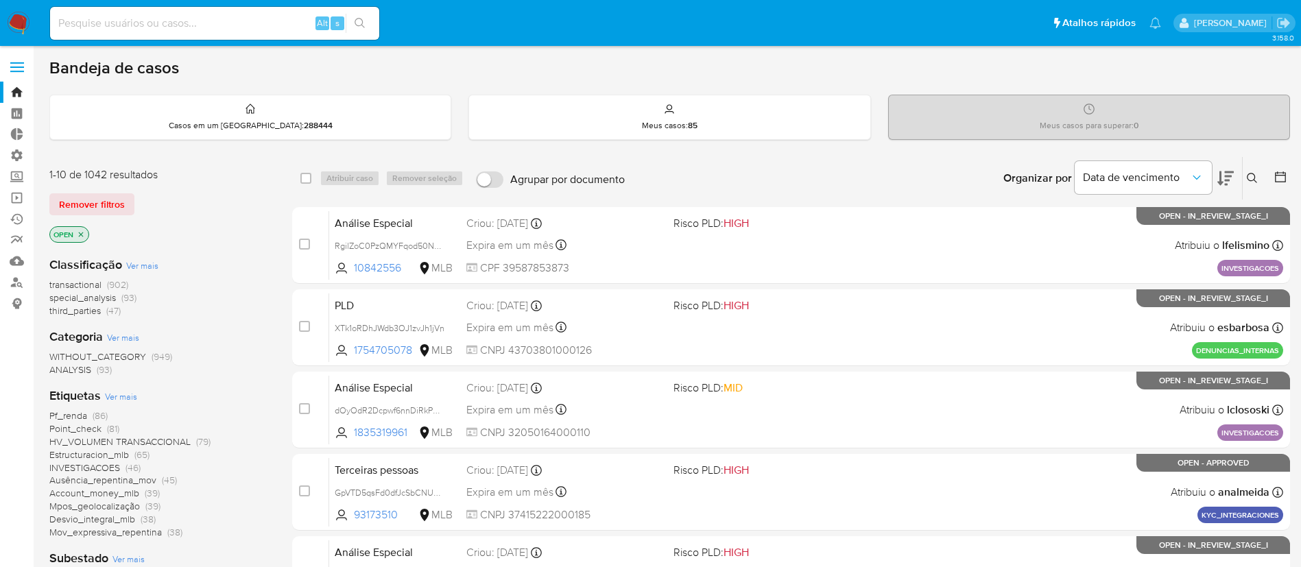
click at [1283, 178] on icon at bounding box center [1281, 177] width 14 height 14
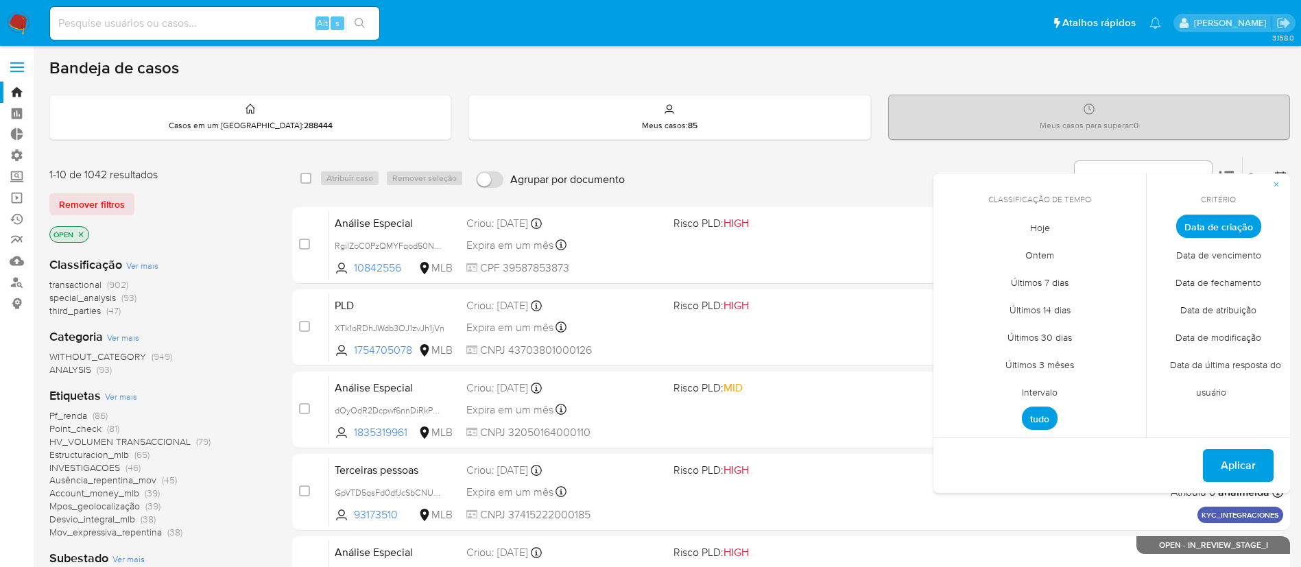
click at [1051, 388] on span "Intervalo" at bounding box center [1040, 392] width 64 height 28
click at [959, 255] on icon "Mes anterior" at bounding box center [955, 252] width 16 height 16
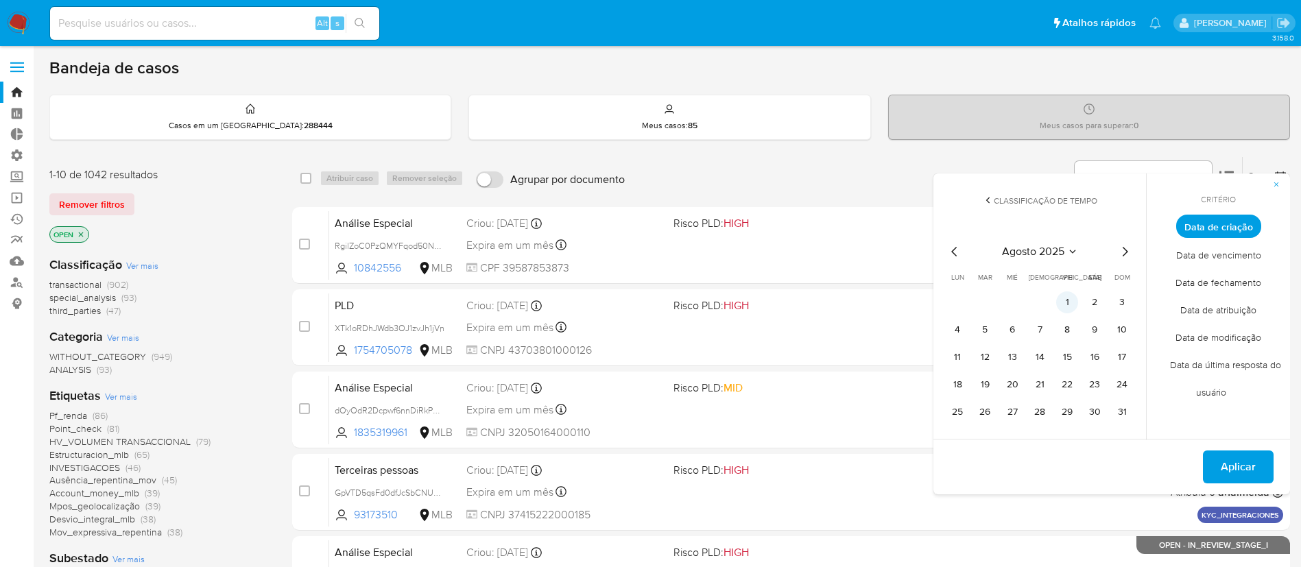
click at [1071, 305] on button "1" at bounding box center [1067, 303] width 22 height 22
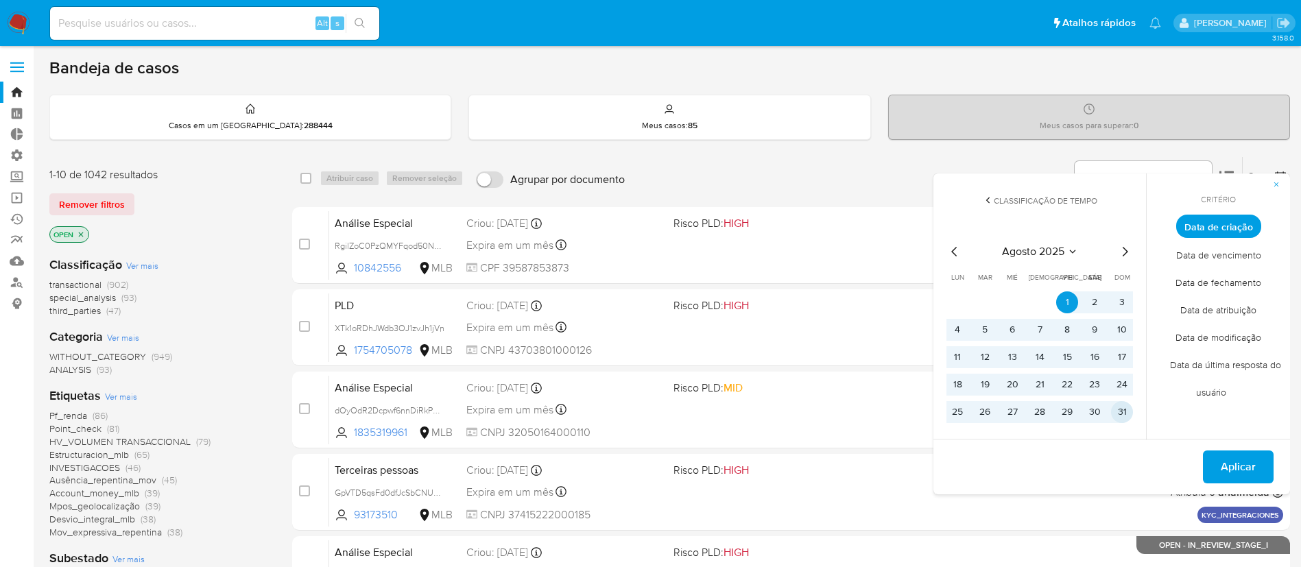
click at [1126, 411] on button "31" at bounding box center [1122, 412] width 22 height 22
click at [1244, 458] on span "Aplicar" at bounding box center [1238, 467] width 35 height 30
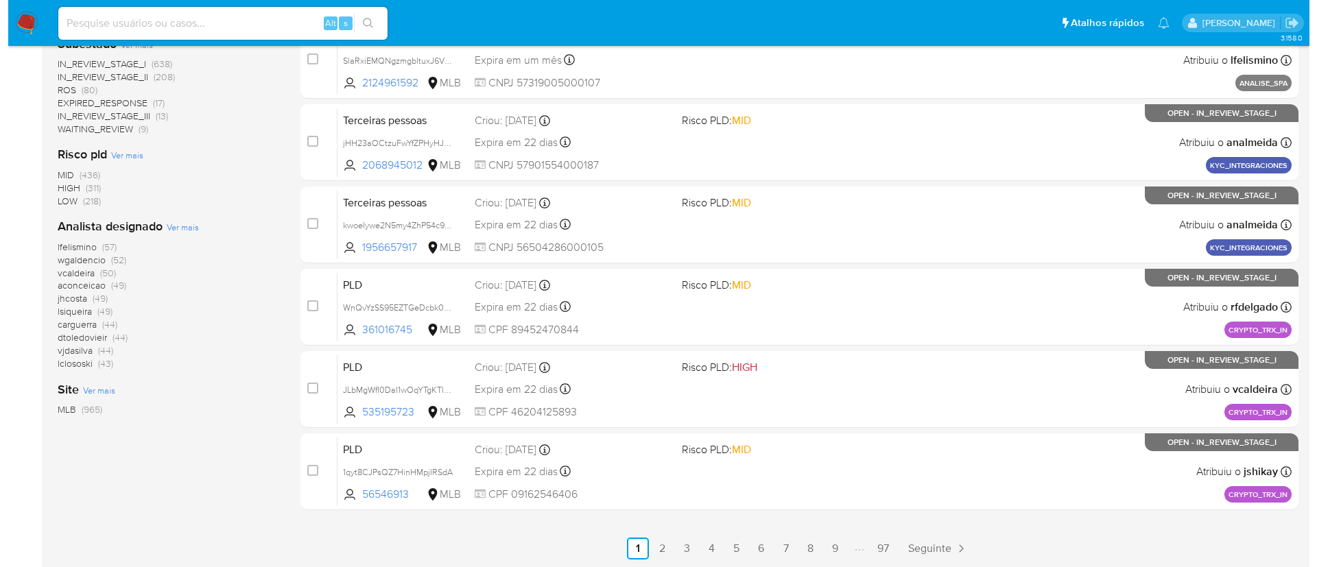
scroll to position [518, 0]
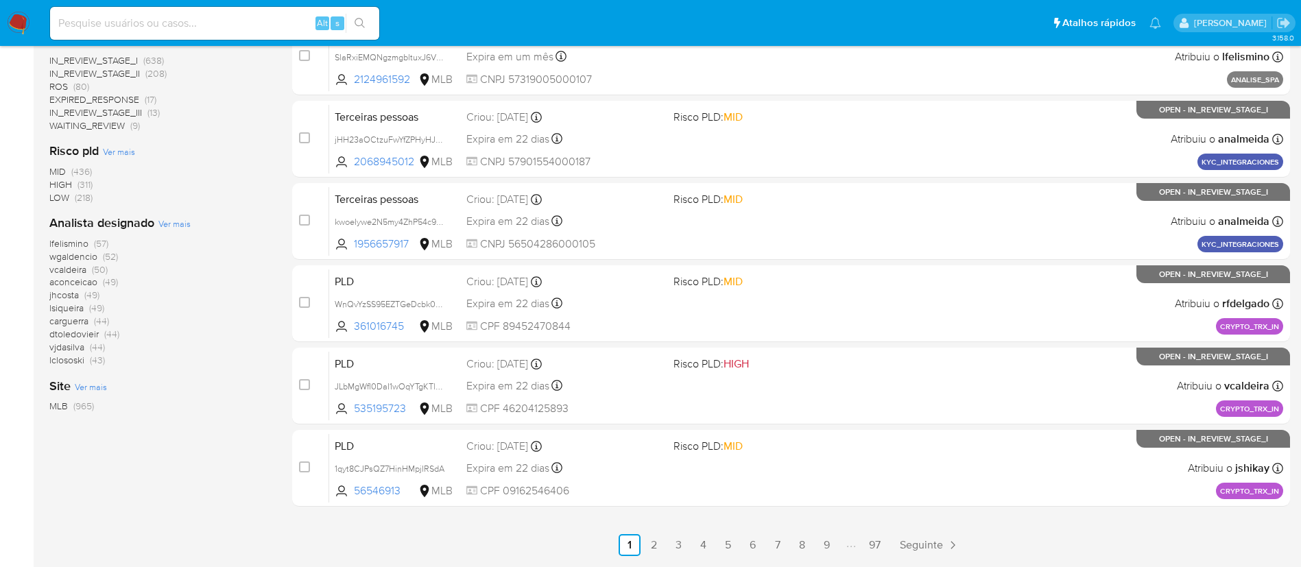
click at [186, 224] on span "Ver mais" at bounding box center [174, 223] width 32 height 12
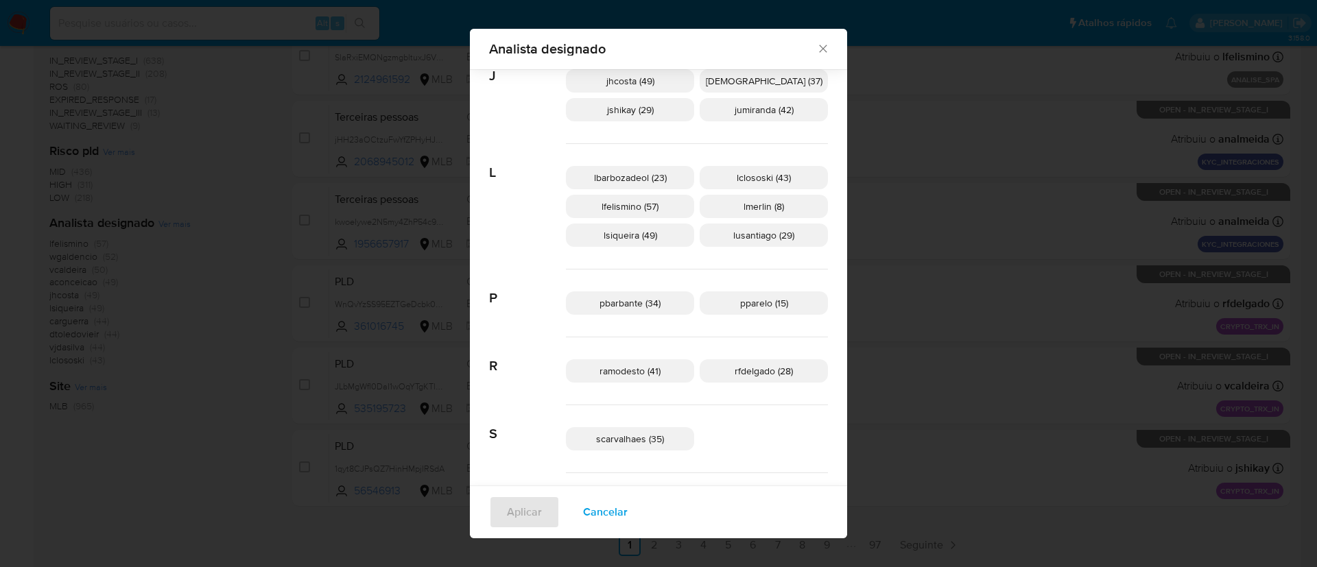
scroll to position [507, 0]
click at [656, 206] on span "lfelismino (57)" at bounding box center [630, 210] width 57 height 14
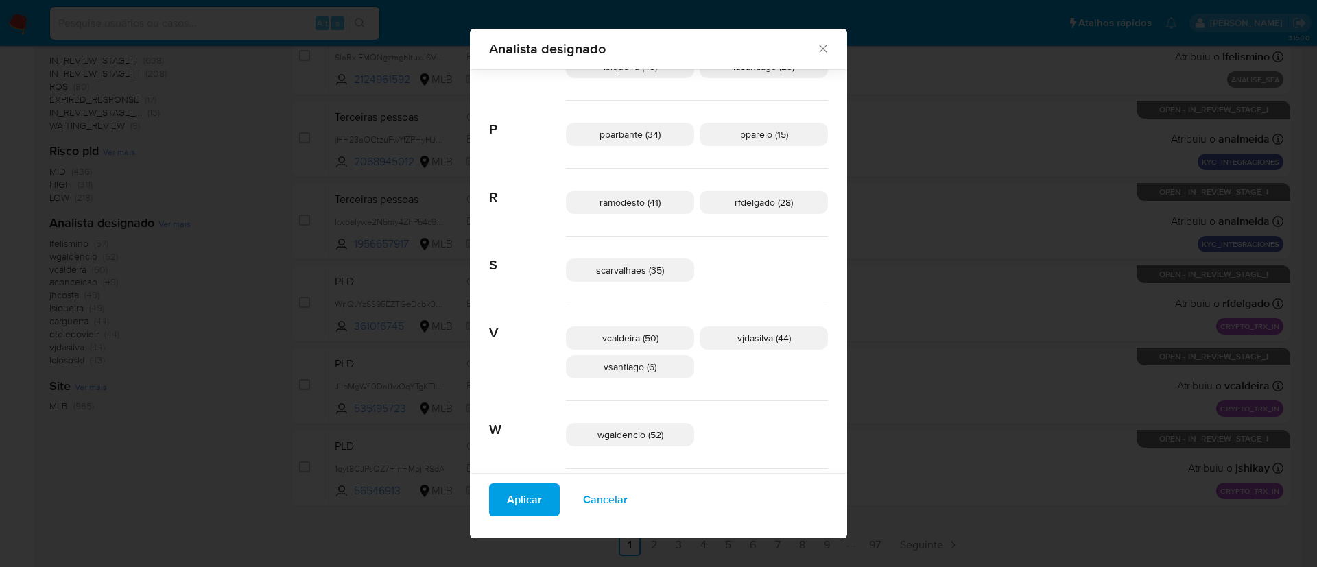
scroll to position [799, 0]
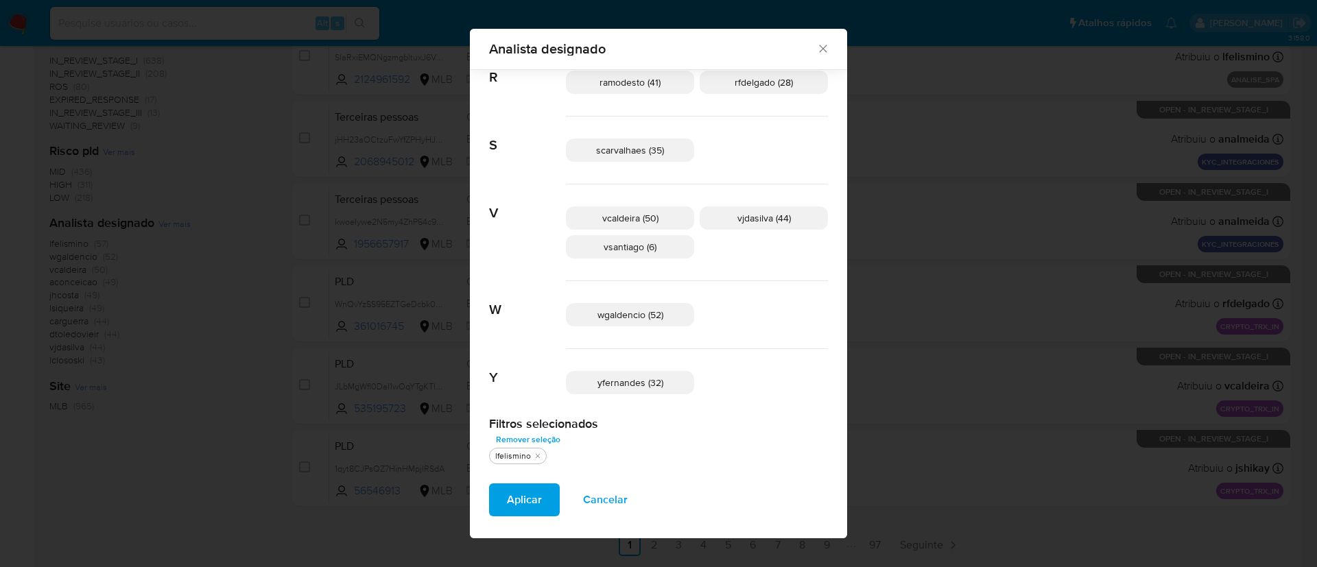
click at [542, 502] on span "Aplicar" at bounding box center [524, 500] width 35 height 30
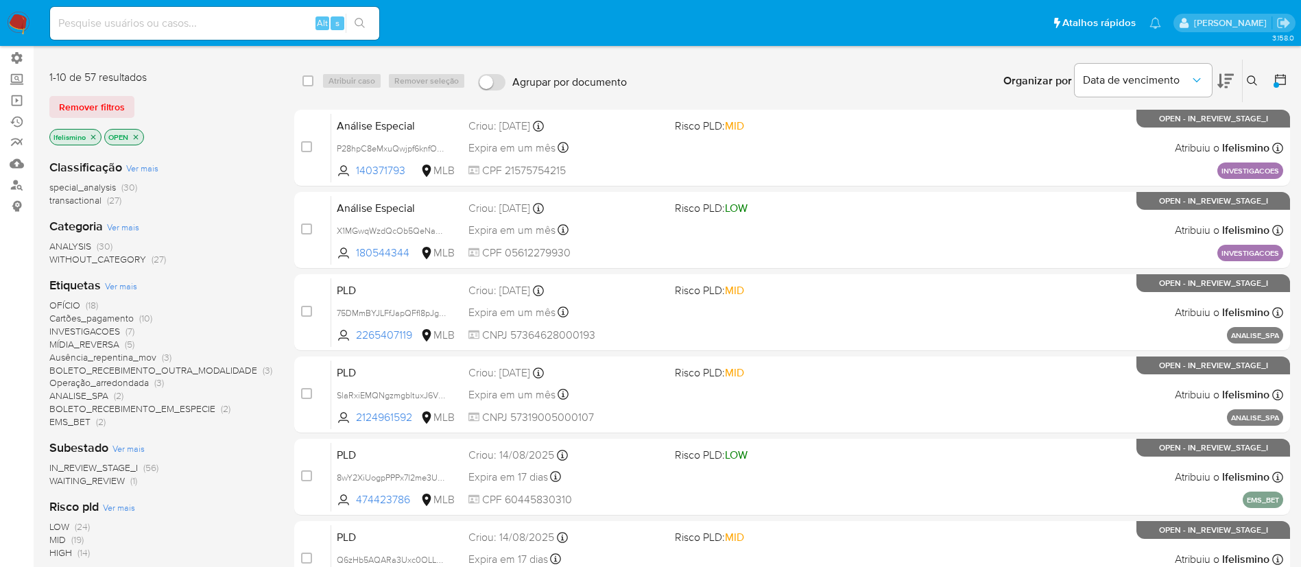
scroll to position [109, 0]
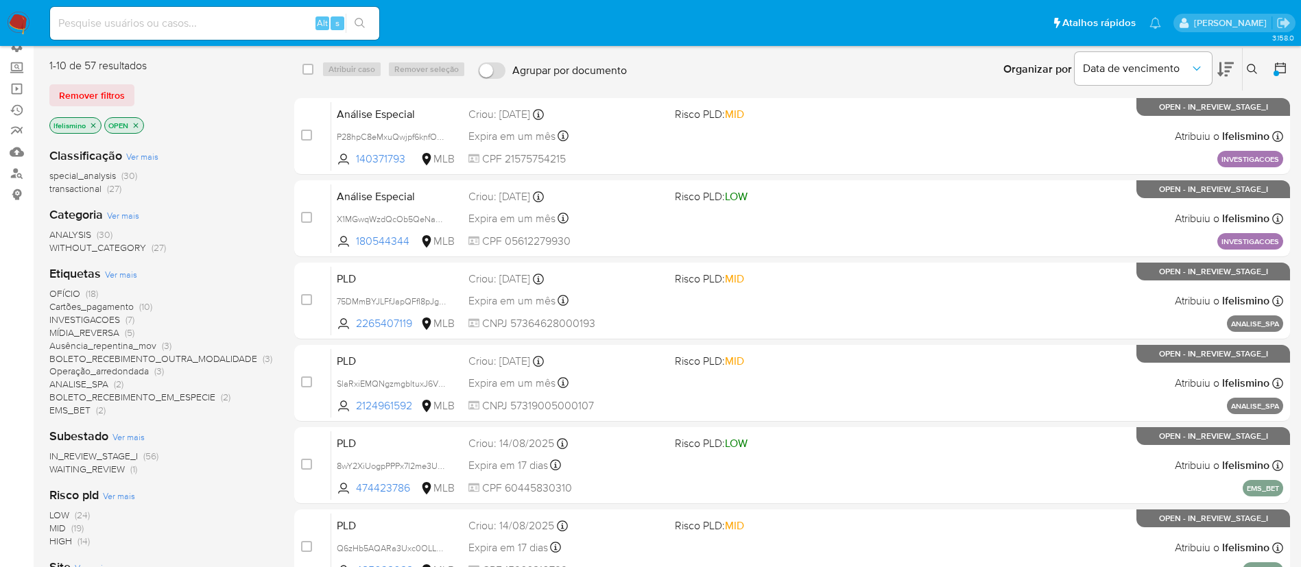
click at [67, 381] on span "ANALISE_SPA" at bounding box center [78, 384] width 59 height 14
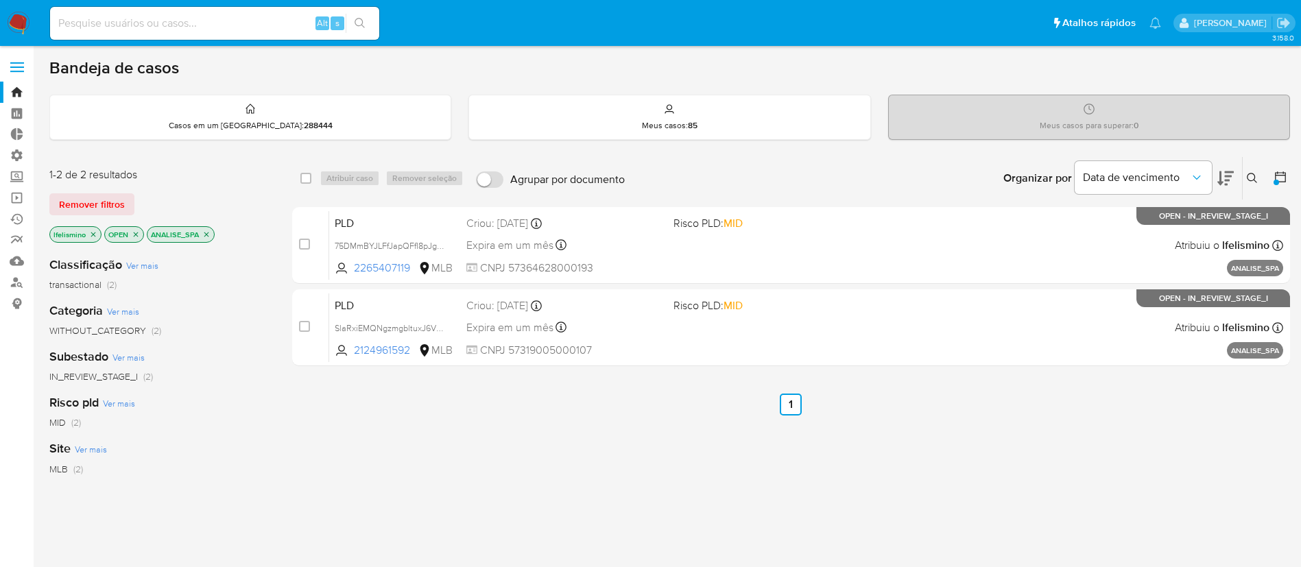
click at [206, 236] on icon "close-filter" at bounding box center [206, 234] width 8 height 8
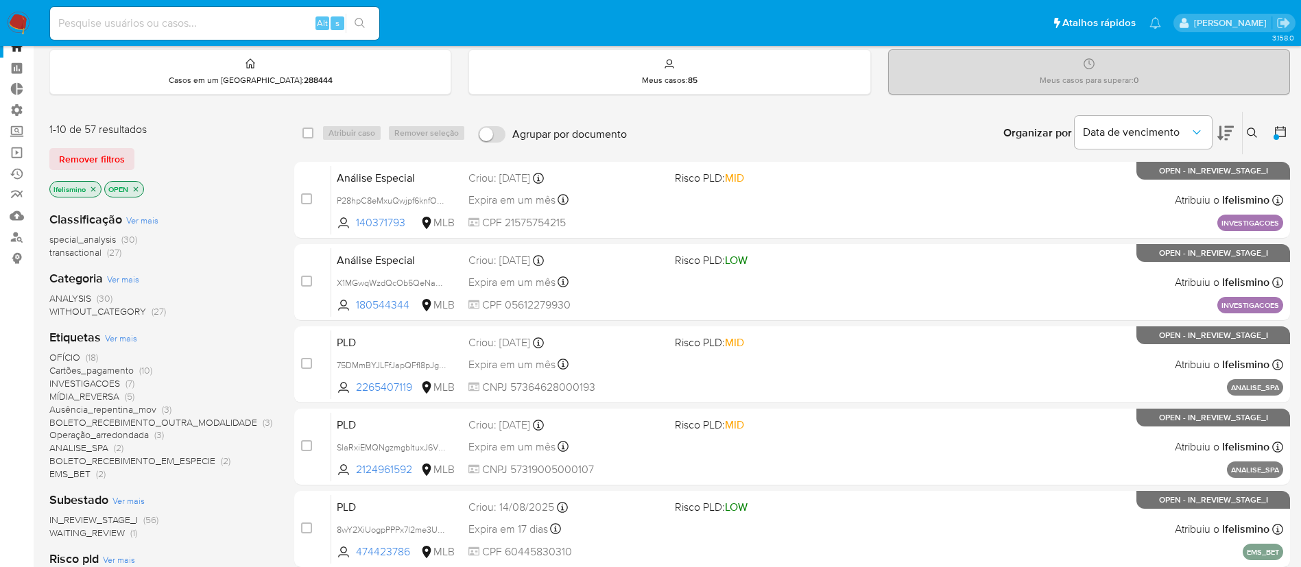
scroll to position [10, 0]
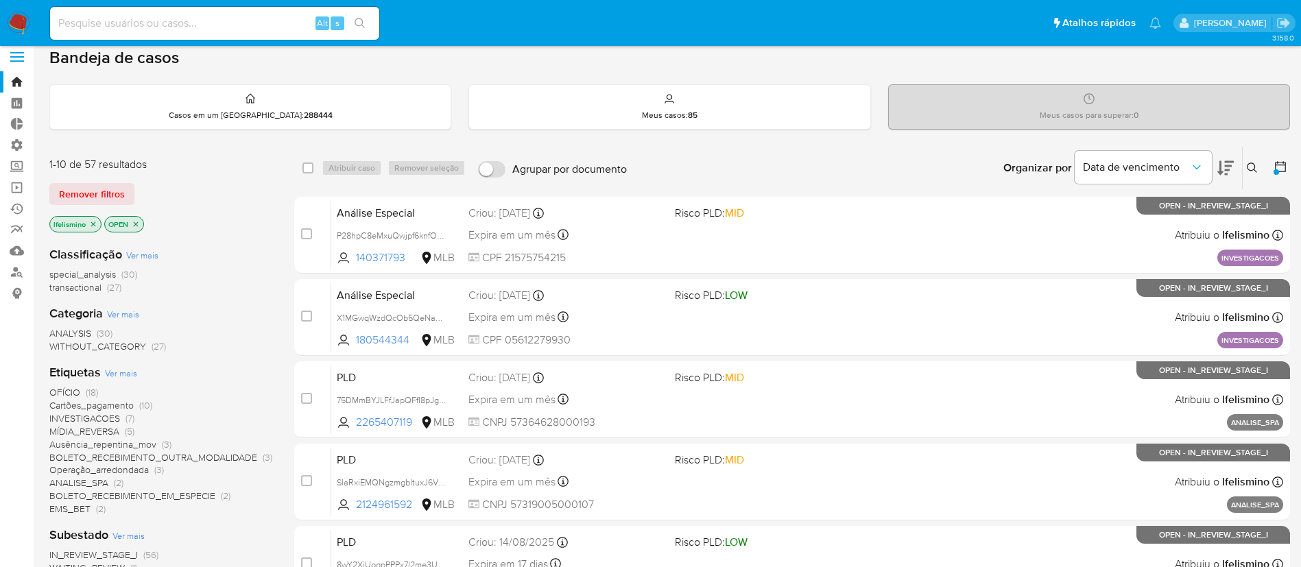
click at [1274, 171] on div at bounding box center [1278, 168] width 25 height 43
click at [1282, 163] on icon at bounding box center [1281, 167] width 14 height 14
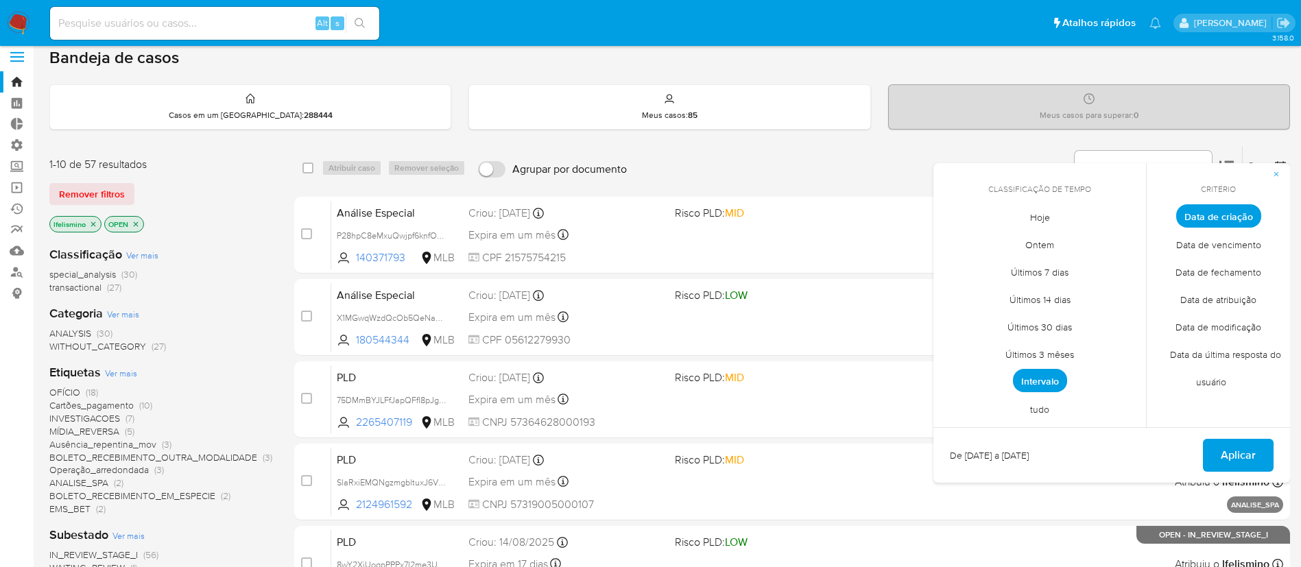
click at [1057, 377] on span "Intervalo" at bounding box center [1040, 380] width 54 height 23
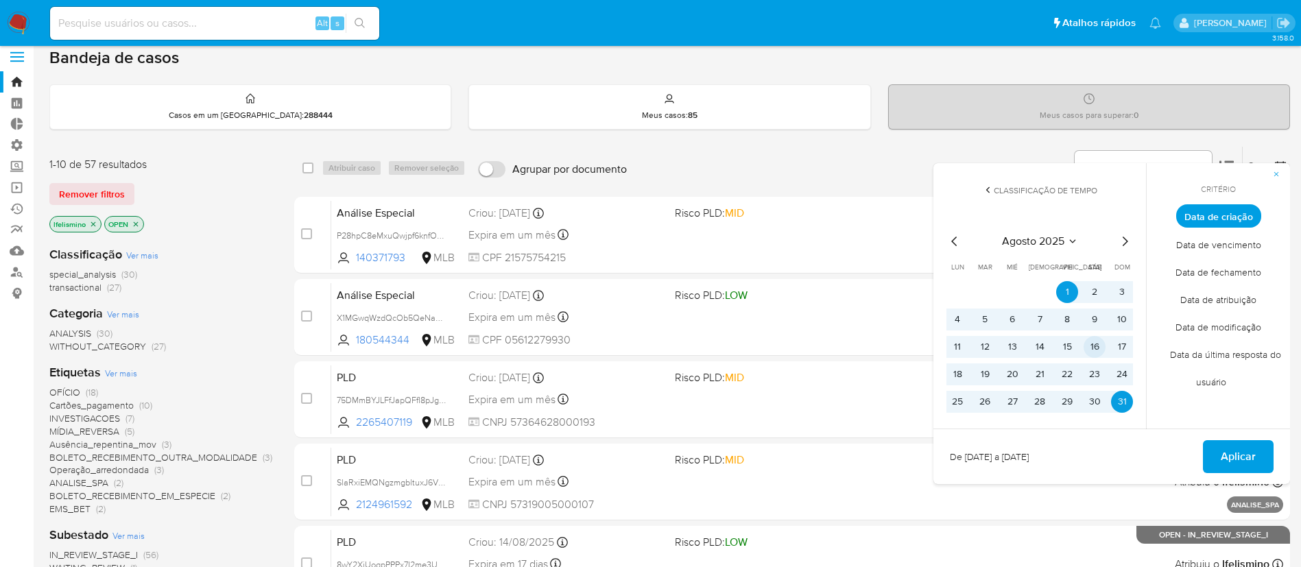
click at [1102, 347] on button "16" at bounding box center [1095, 347] width 22 height 22
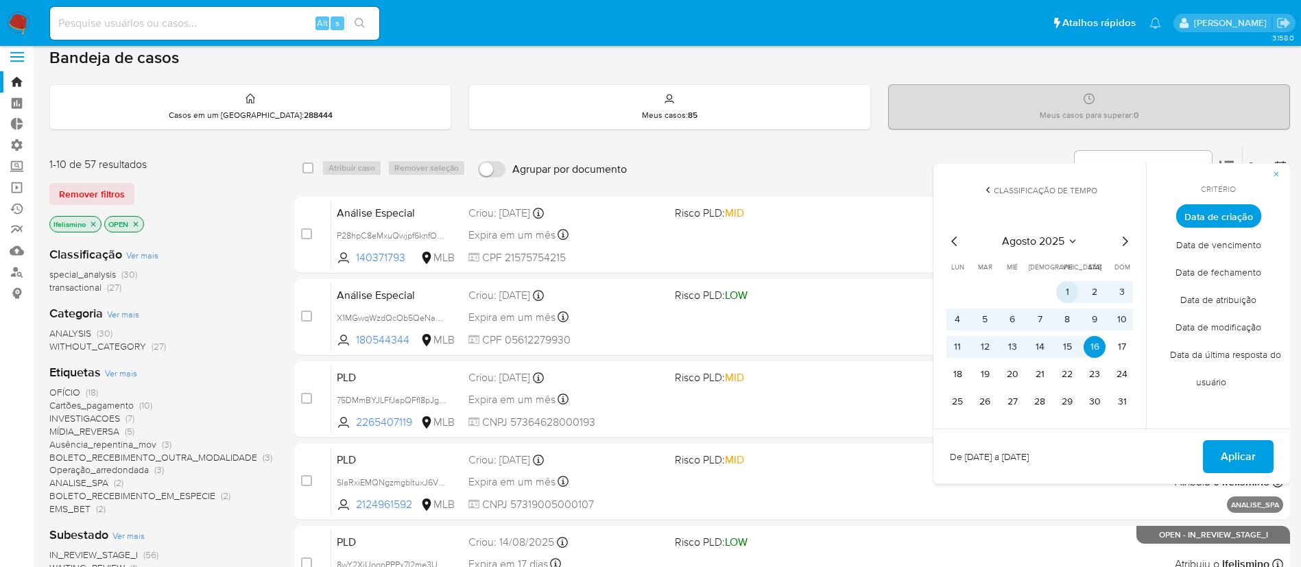
click at [1065, 289] on button "1" at bounding box center [1067, 292] width 22 height 22
click at [1231, 455] on span "Aplicar" at bounding box center [1238, 457] width 35 height 30
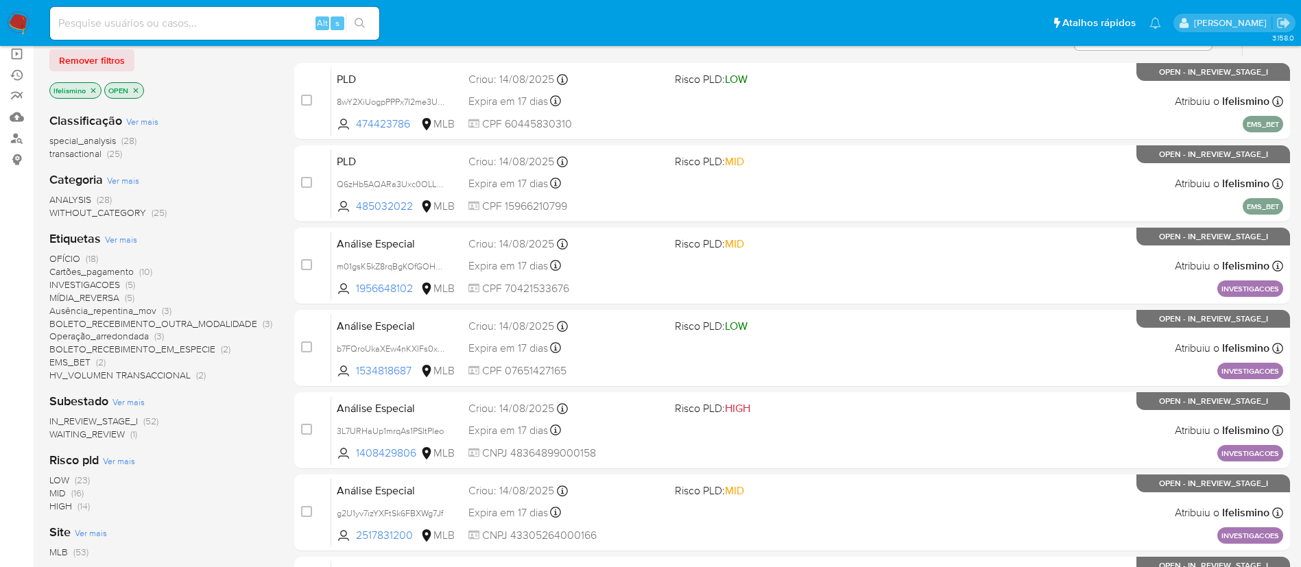
scroll to position [145, 0]
click at [93, 84] on p "lfelismino" at bounding box center [75, 89] width 51 height 15
click at [90, 94] on p "lfelismino" at bounding box center [75, 89] width 51 height 15
click at [91, 91] on icon "close-filter" at bounding box center [93, 89] width 8 height 8
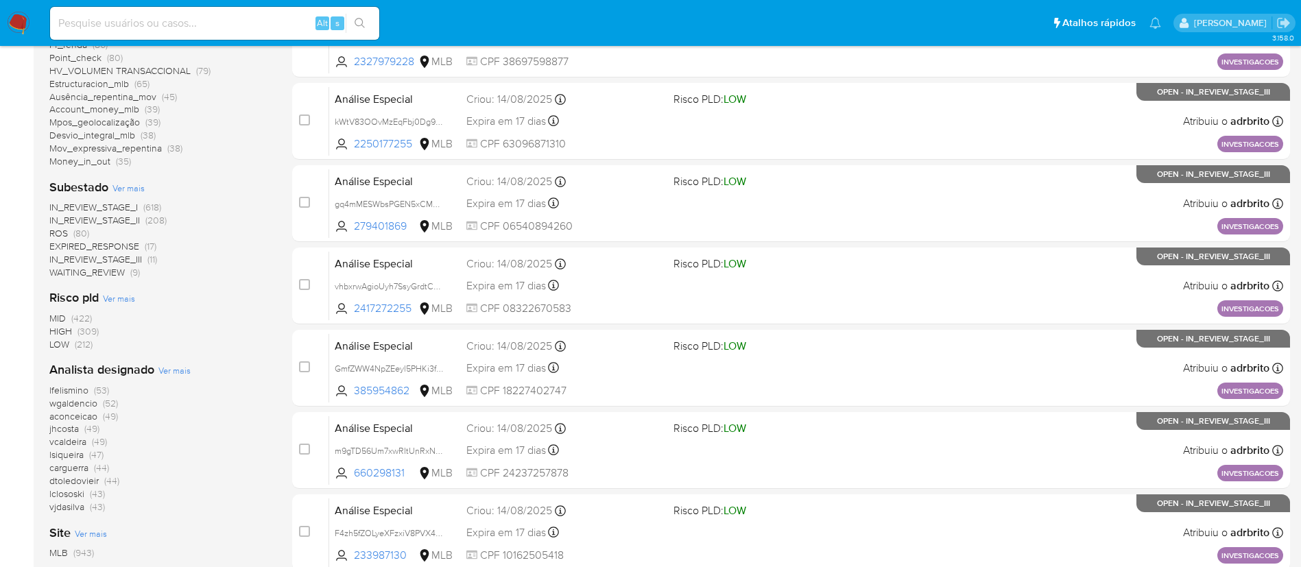
scroll to position [374, 0]
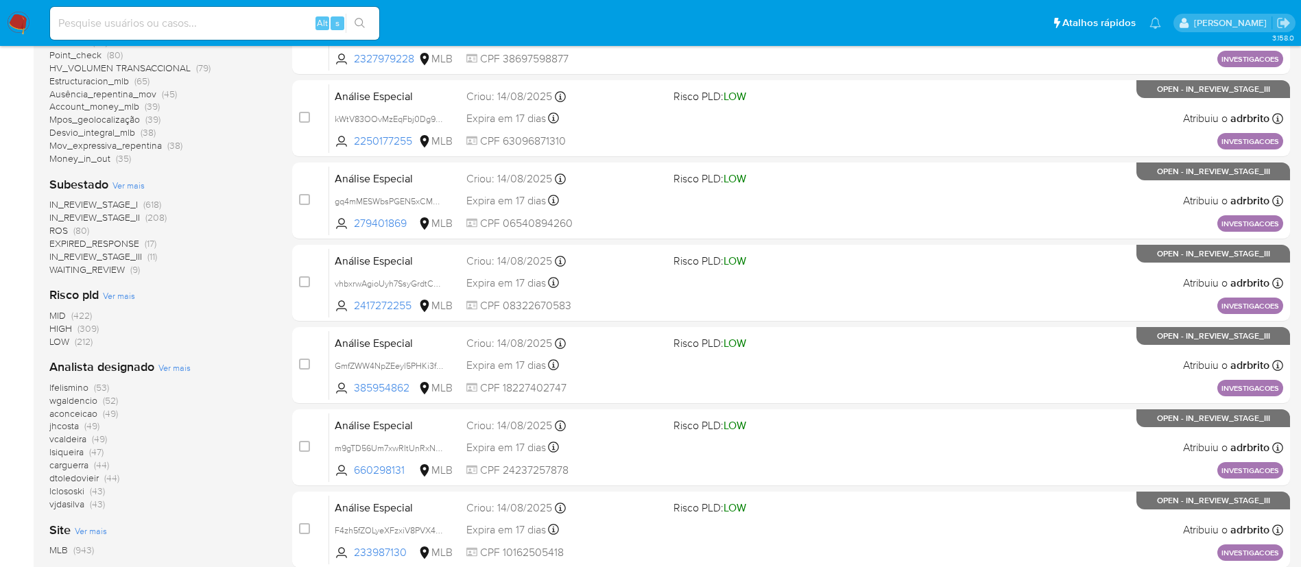
click at [51, 234] on span "ROS" at bounding box center [58, 231] width 19 height 14
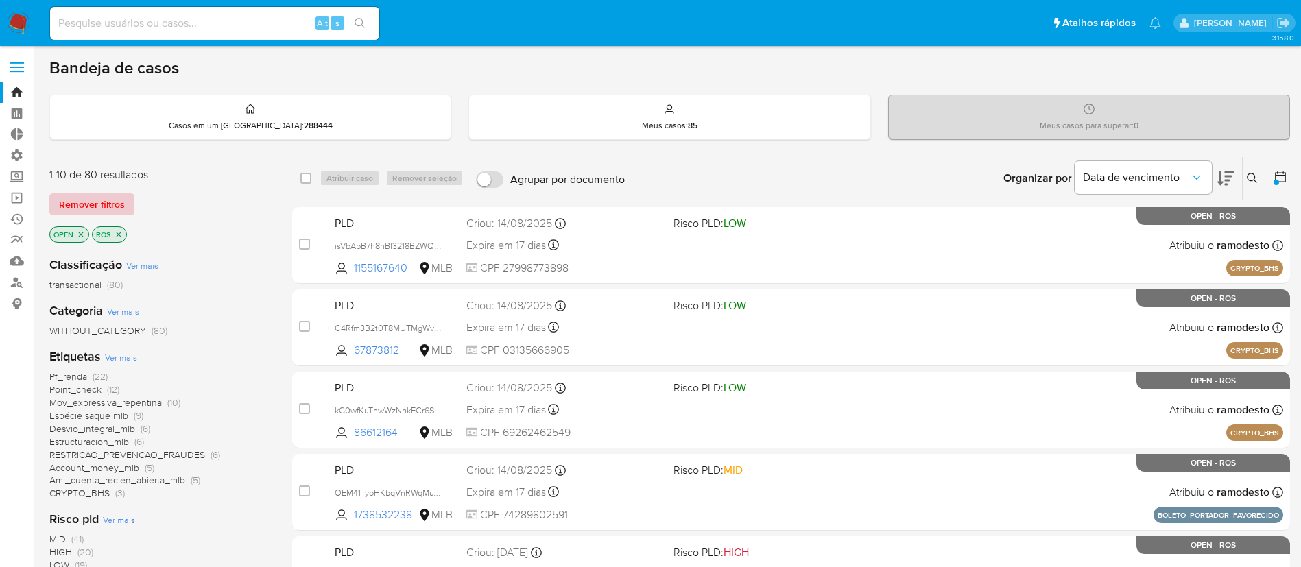
click at [106, 208] on span "Remover filtros" at bounding box center [92, 204] width 66 height 19
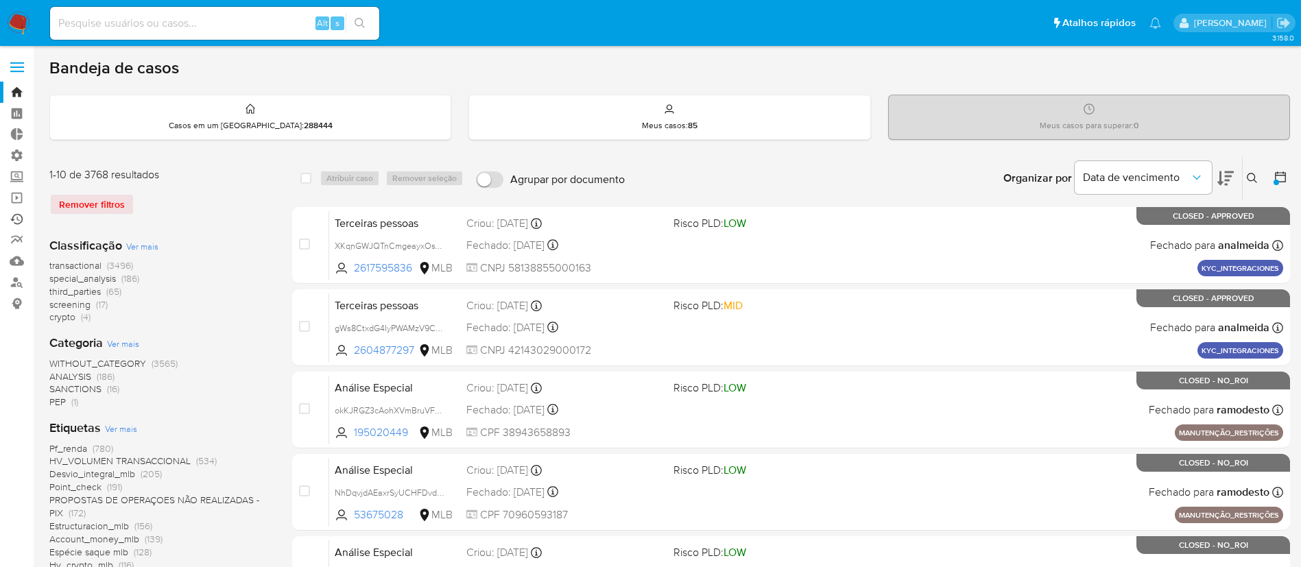
click at [16, 224] on link "Ejecuções automáticas" at bounding box center [81, 219] width 163 height 21
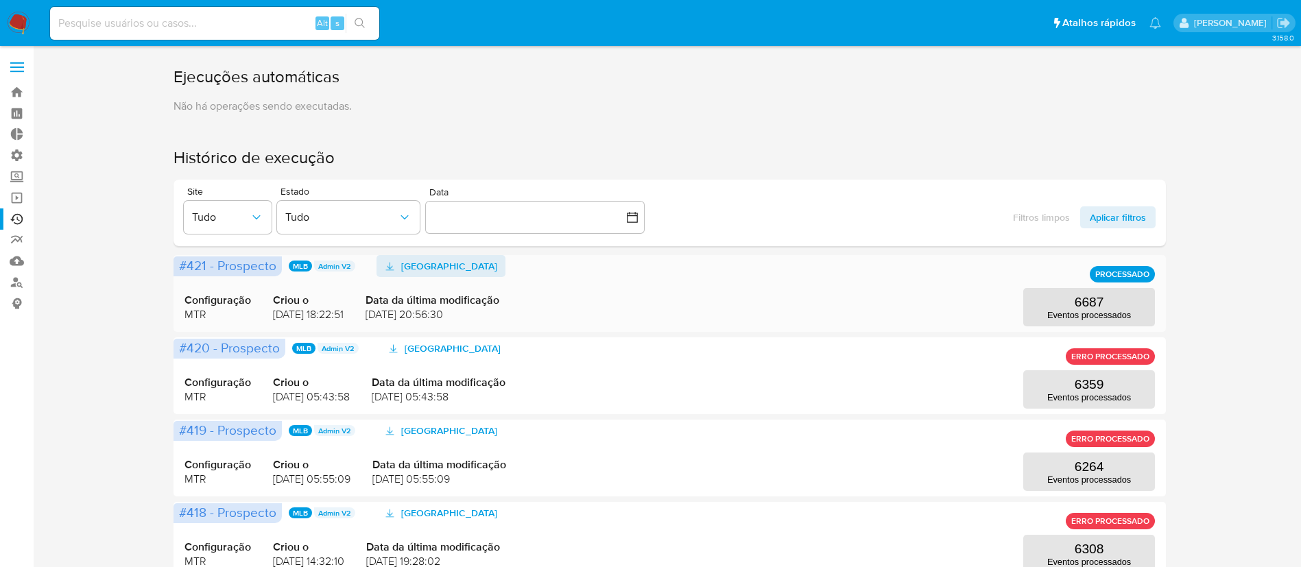
click at [436, 263] on span "Baixar Prospect" at bounding box center [449, 266] width 96 height 22
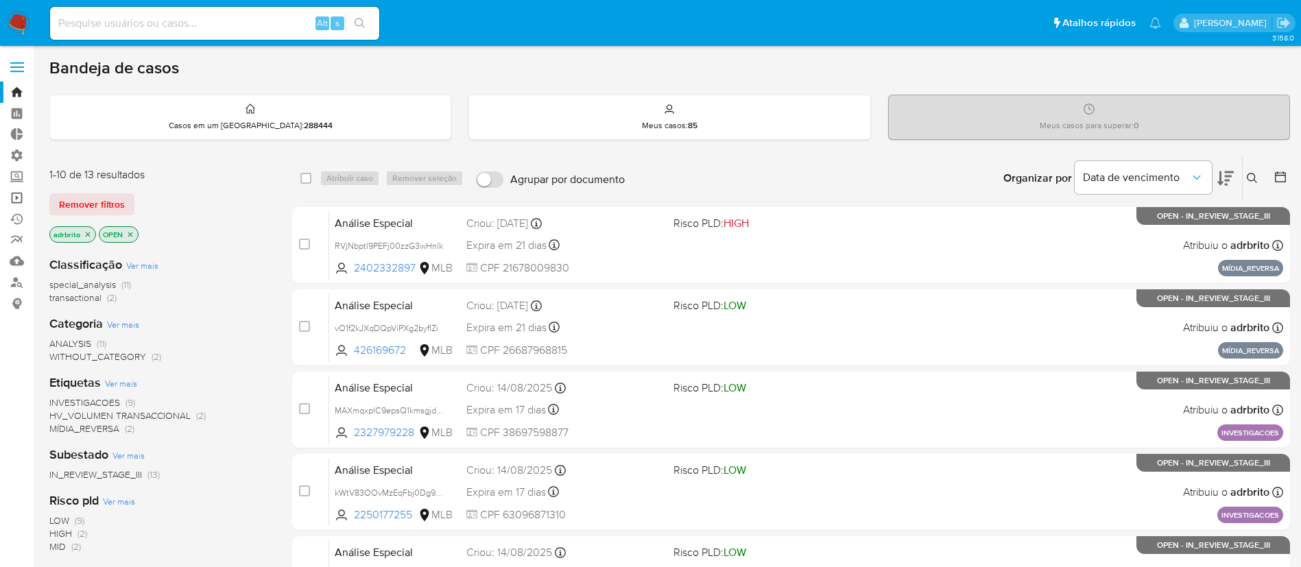
click at [15, 200] on link "Operações em massa" at bounding box center [81, 197] width 163 height 21
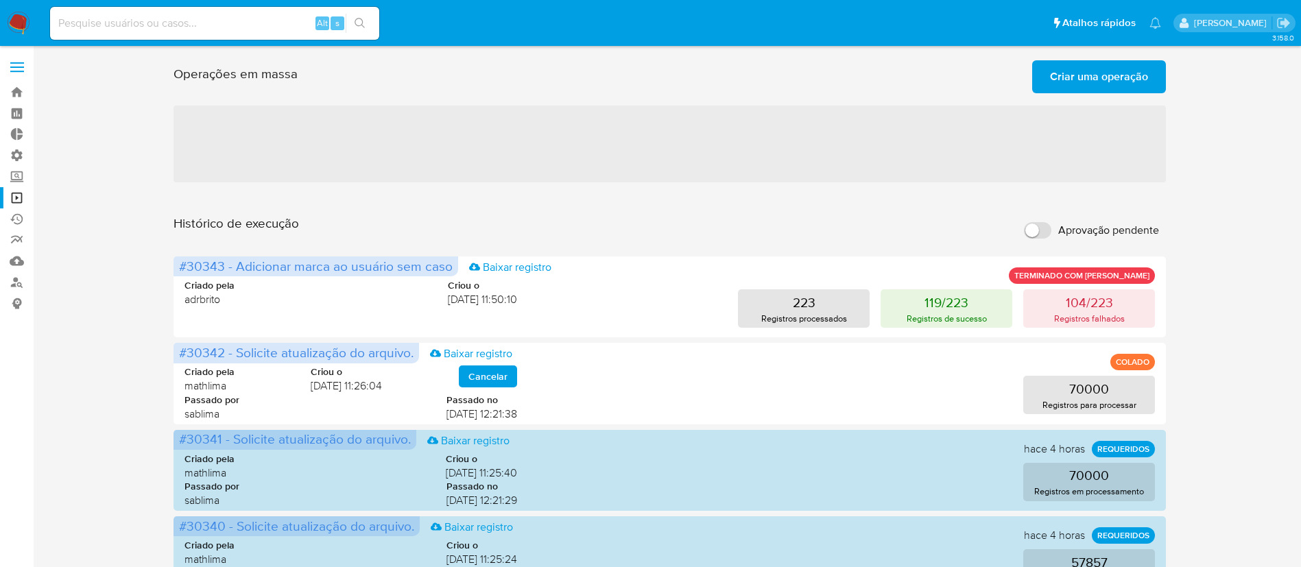
click at [1047, 84] on button "Criar uma operação" at bounding box center [1099, 76] width 134 height 33
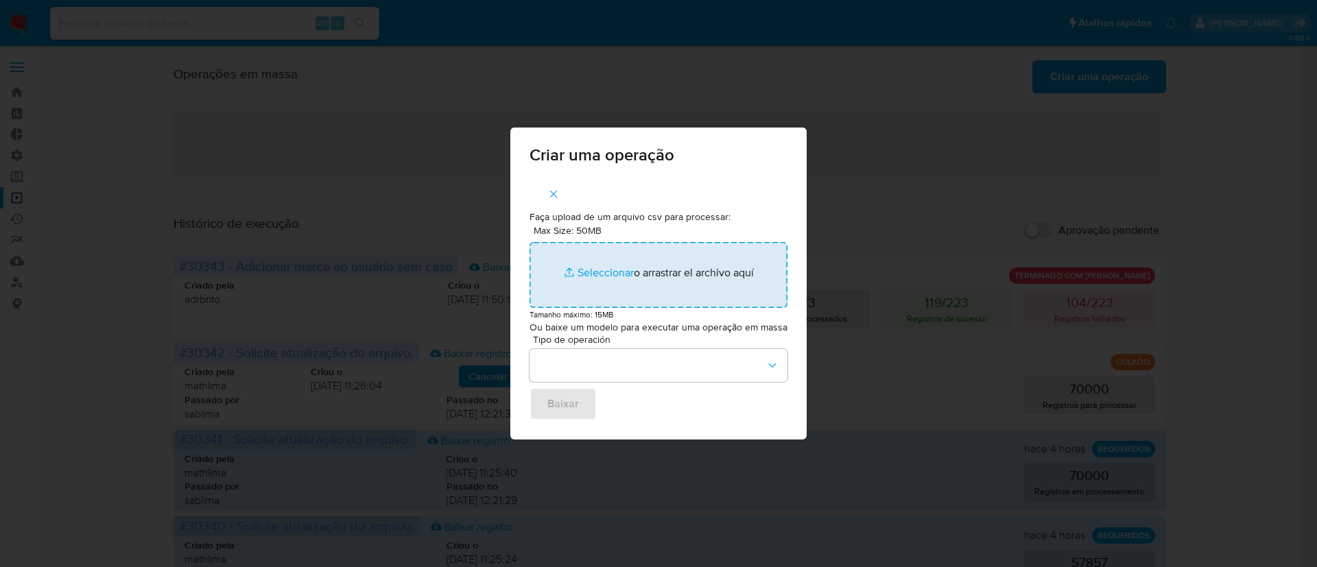
click at [608, 276] on input "Max Size: 50MB Seleccionar archivos" at bounding box center [659, 275] width 258 height 66
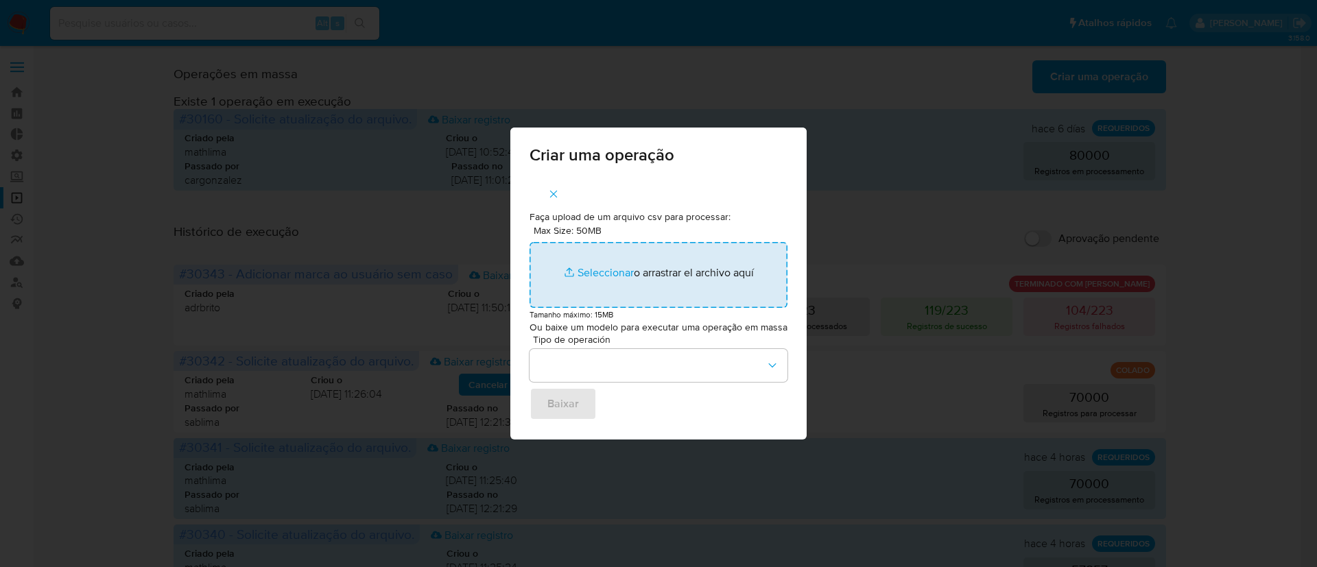
type input "C:\fakepath\Watchlist10002.csv"
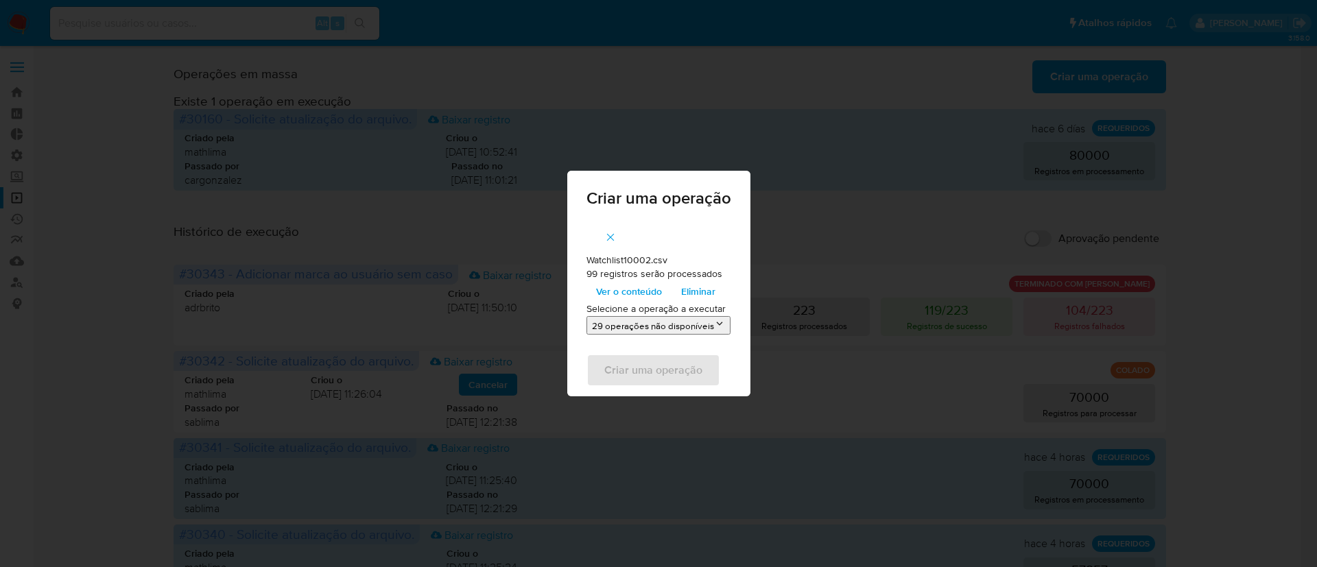
click at [638, 293] on span "Ver o conteúdo" at bounding box center [629, 291] width 66 height 19
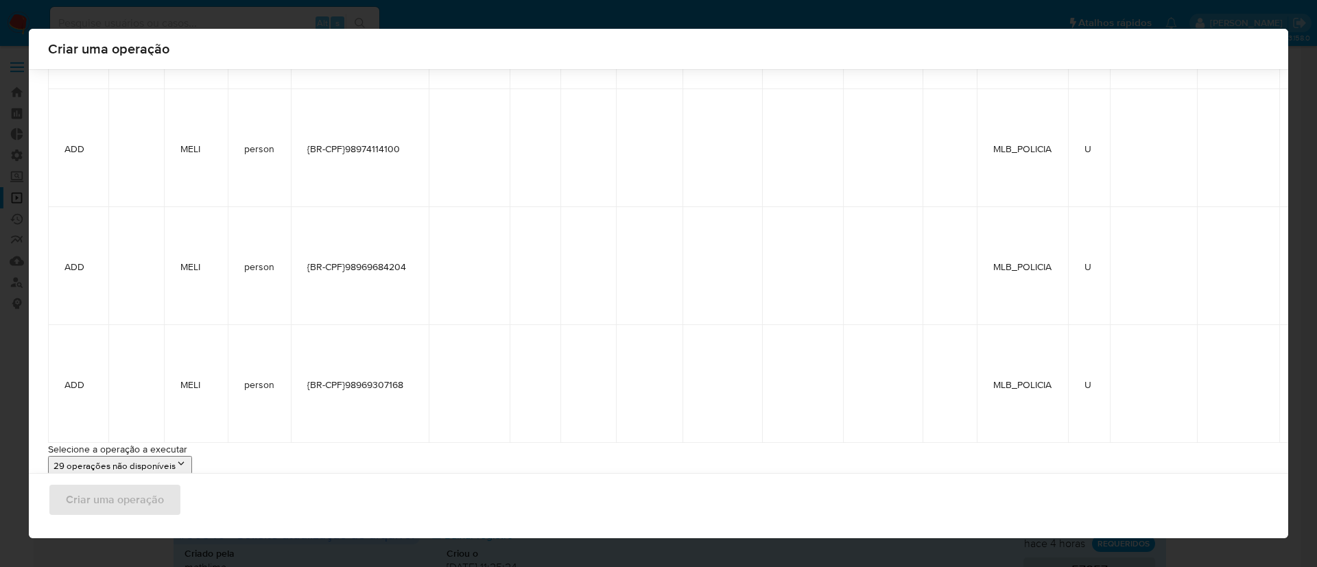
scroll to position [11422, 0]
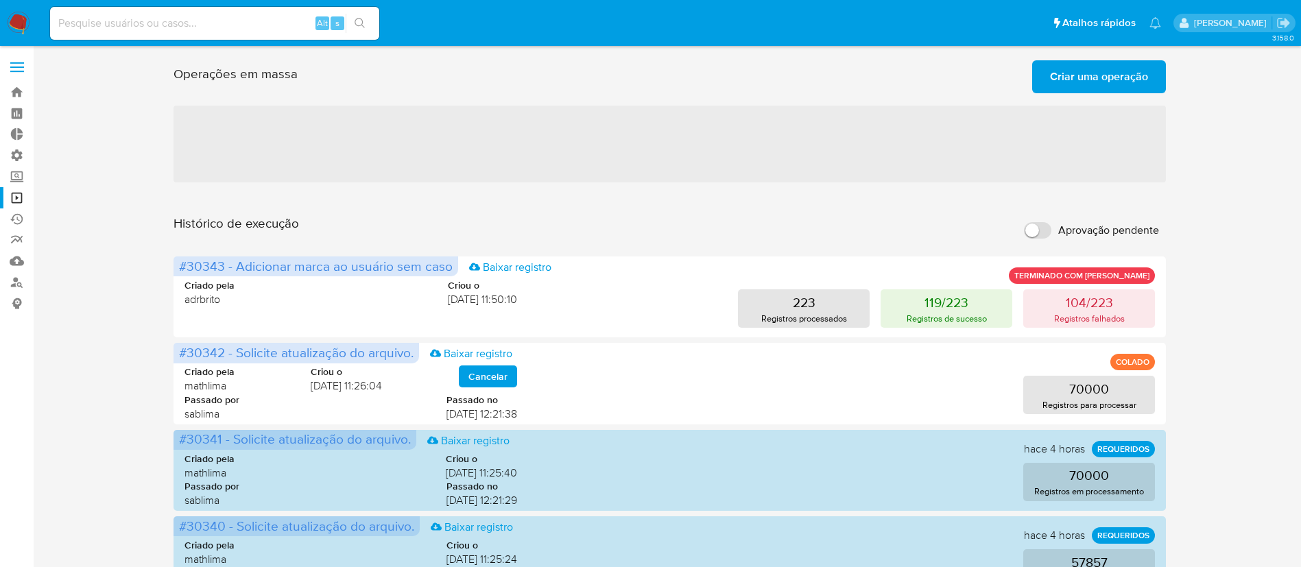
click at [23, 68] on label at bounding box center [17, 67] width 34 height 29
click at [0, 0] on input "checkbox" at bounding box center [0, 0] width 0 height 0
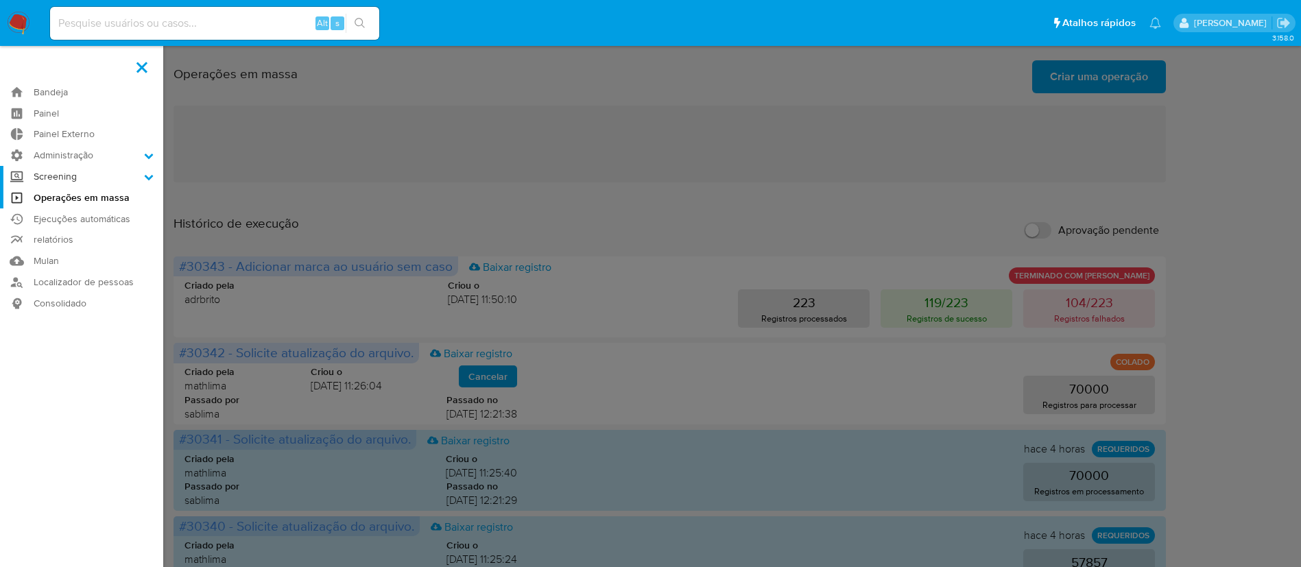
click at [152, 179] on icon at bounding box center [149, 177] width 10 height 10
click at [0, 0] on input "Screening" at bounding box center [0, 0] width 0 height 0
click at [101, 231] on link "Watchlist" at bounding box center [81, 230] width 163 height 17
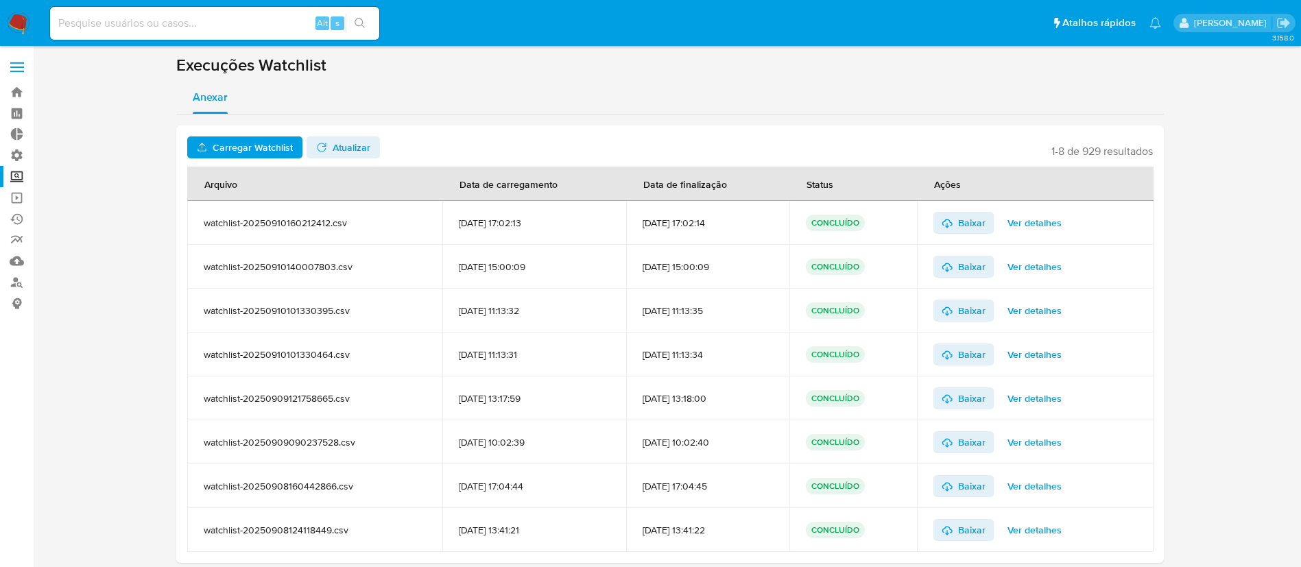
click at [240, 143] on span "Carregar Watchlist" at bounding box center [253, 148] width 80 height 22
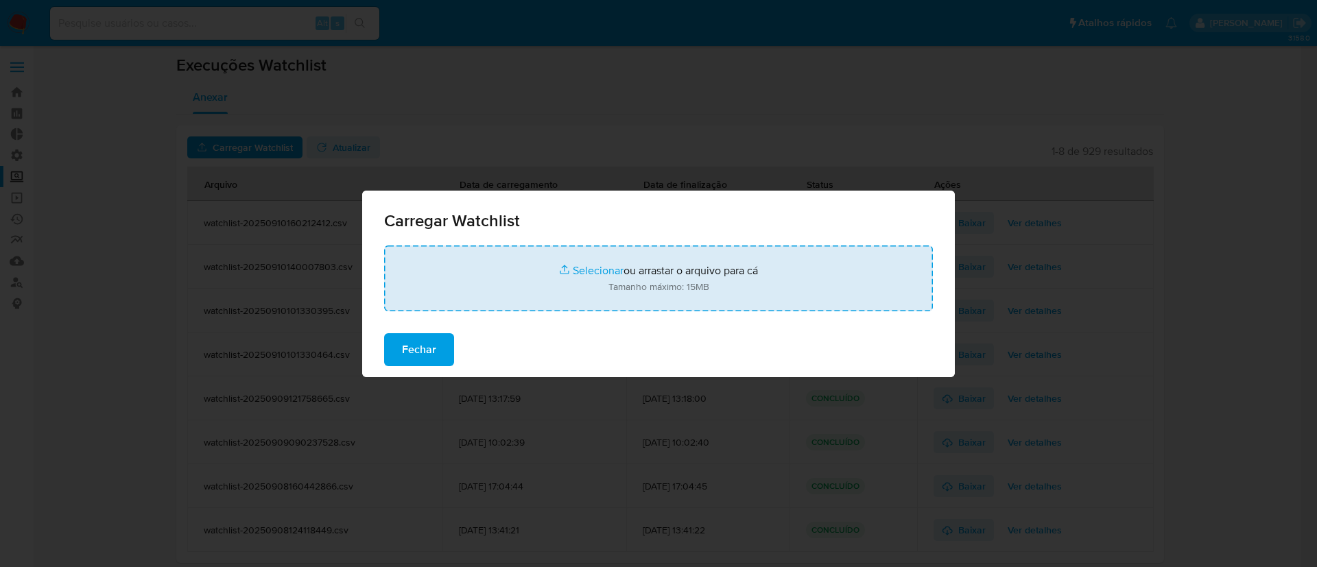
click at [590, 274] on input "file" at bounding box center [658, 279] width 549 height 66
type input "C:\fakepath\Watchlist10002.csv"
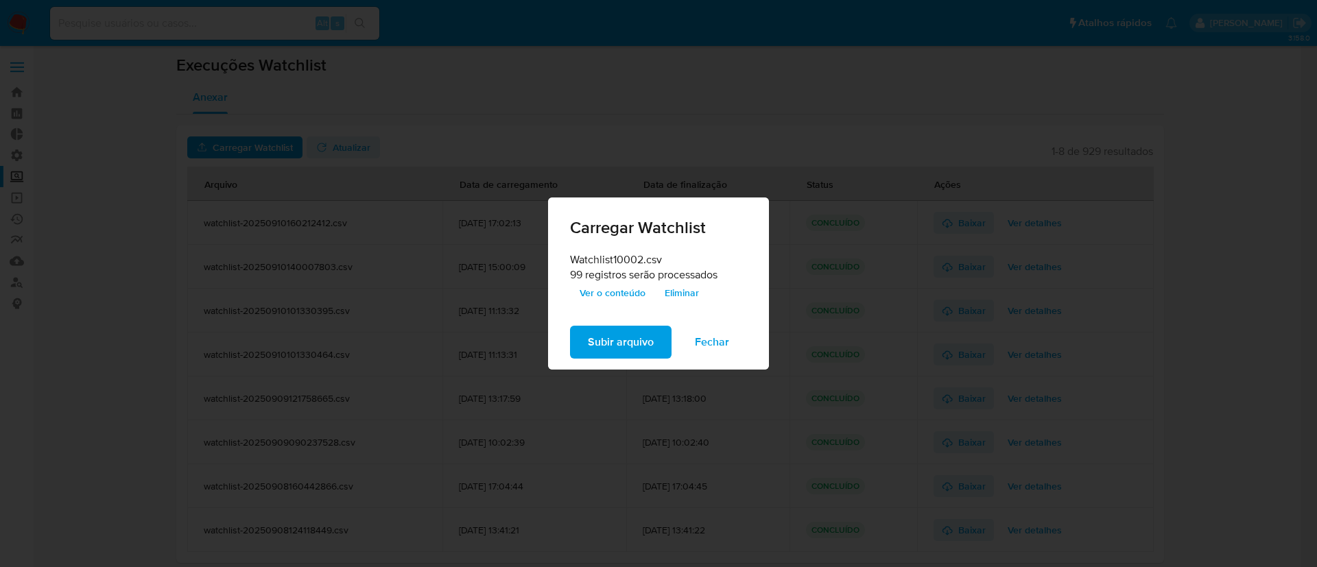
click at [645, 288] on span "Ver o conteúdo" at bounding box center [613, 292] width 66 height 19
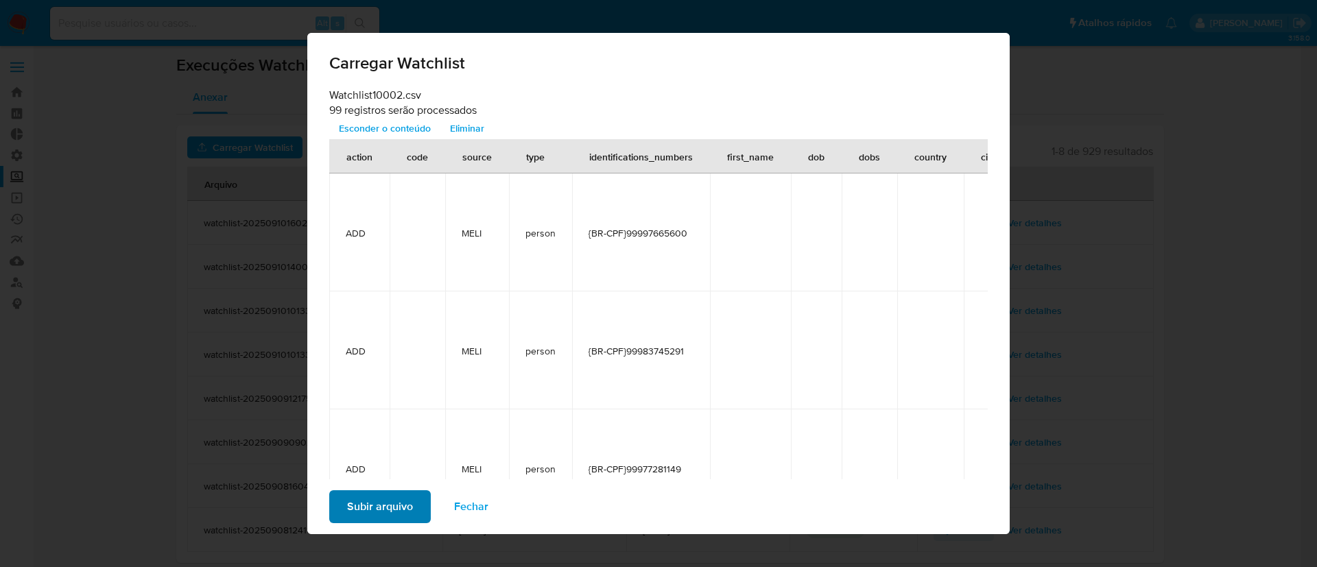
click at [385, 503] on span "Subir arquivo" at bounding box center [380, 507] width 66 height 30
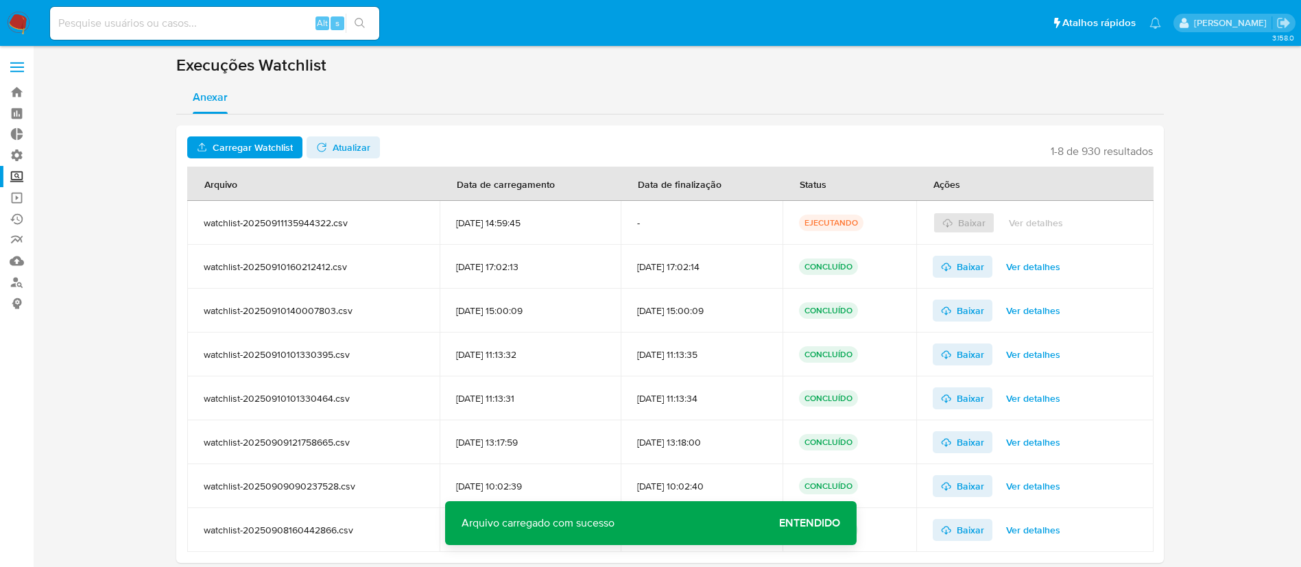
click at [365, 147] on span "Atualizar" at bounding box center [352, 148] width 38 height 22
